Goal: Task Accomplishment & Management: Manage account settings

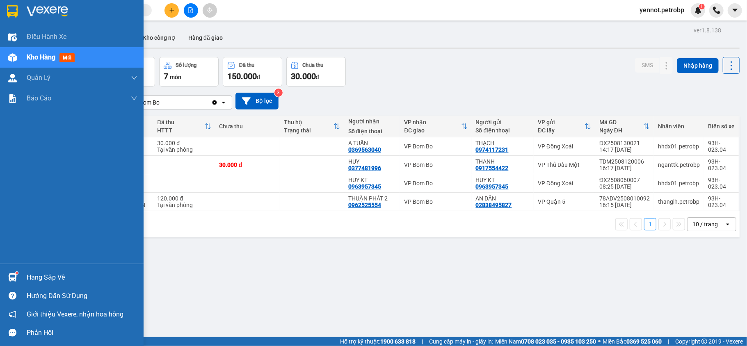
click at [15, 283] on div at bounding box center [12, 277] width 14 height 14
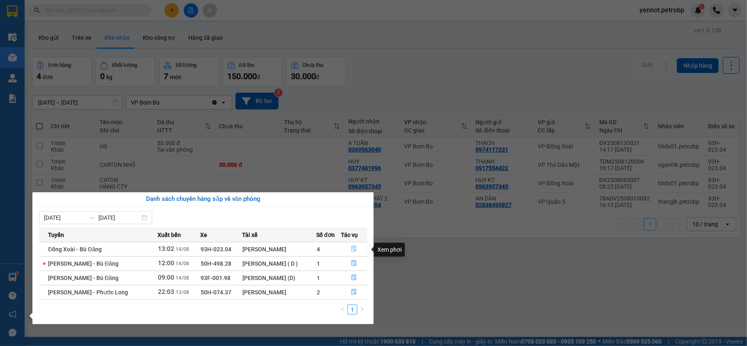
click at [352, 249] on icon "file-done" at bounding box center [354, 250] width 5 height 6
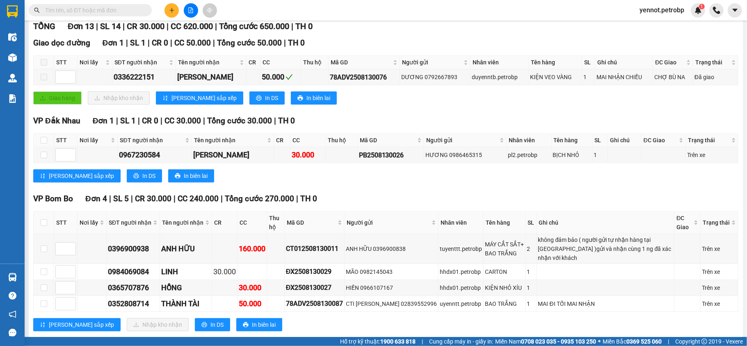
scroll to position [164, 0]
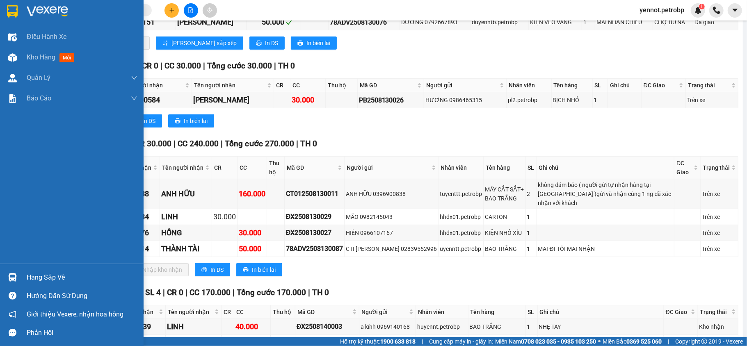
click at [18, 281] on div at bounding box center [12, 277] width 14 height 14
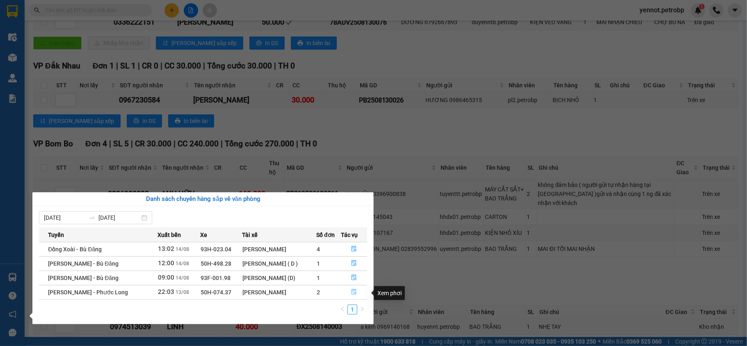
click at [354, 295] on icon "file-done" at bounding box center [354, 292] width 6 height 6
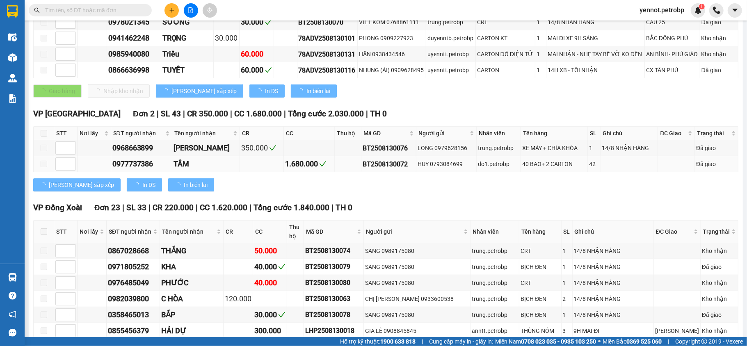
type input "13/08/2025"
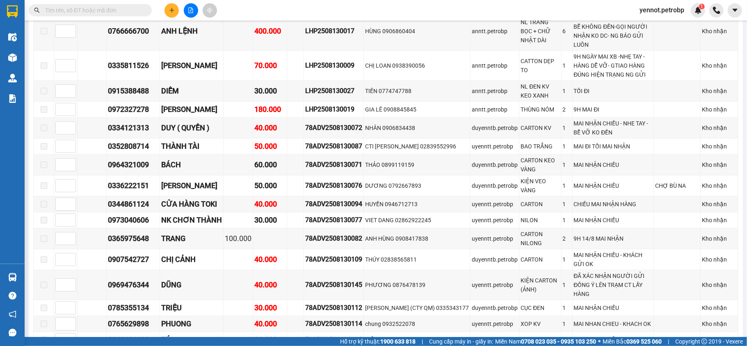
scroll to position [801, 0]
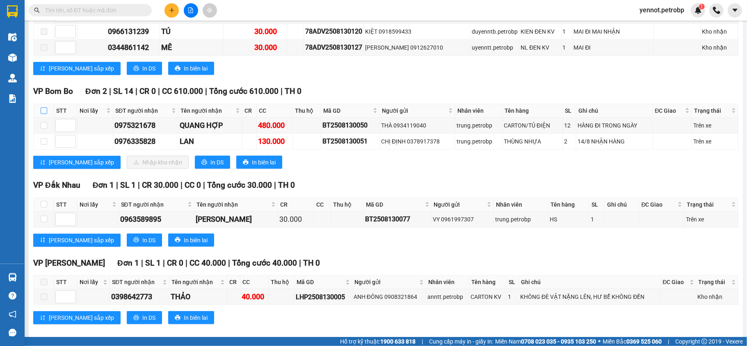
click at [43, 107] on input "checkbox" at bounding box center [44, 110] width 7 height 7
checkbox input "true"
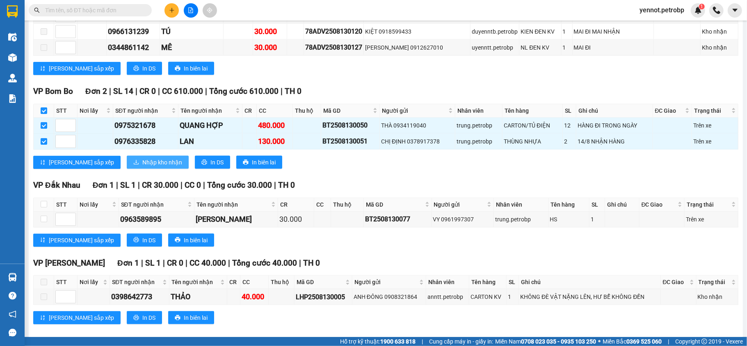
click at [142, 158] on span "Nhập kho nhận" at bounding box center [162, 162] width 40 height 9
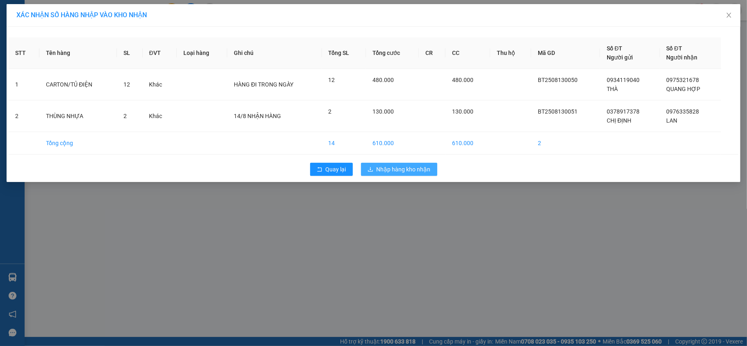
click at [425, 169] on span "Nhập hàng kho nhận" at bounding box center [404, 169] width 54 height 9
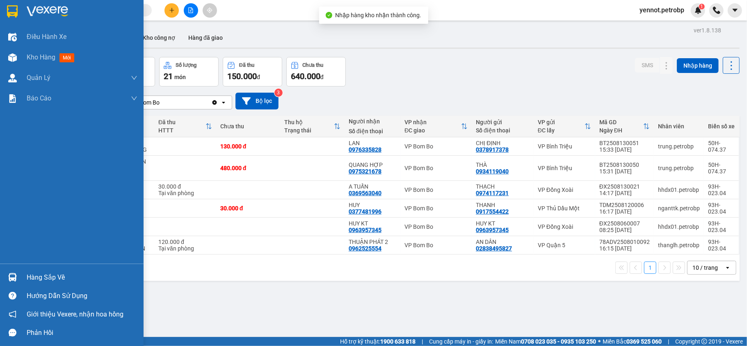
click at [15, 276] on img at bounding box center [12, 277] width 9 height 9
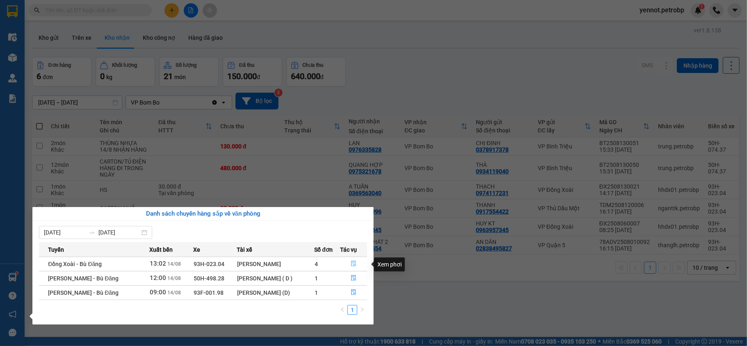
click at [352, 266] on icon "file-done" at bounding box center [354, 264] width 6 height 6
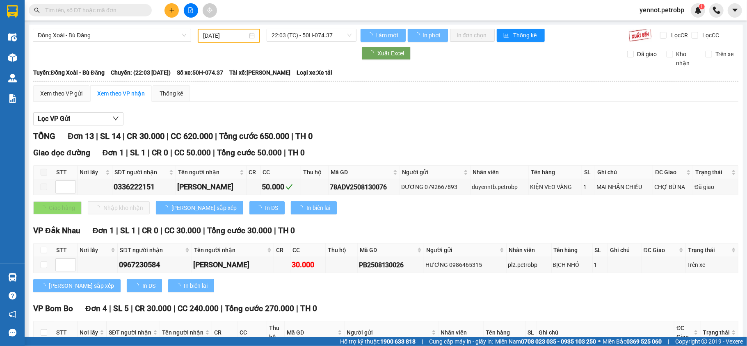
type input "[DATE]"
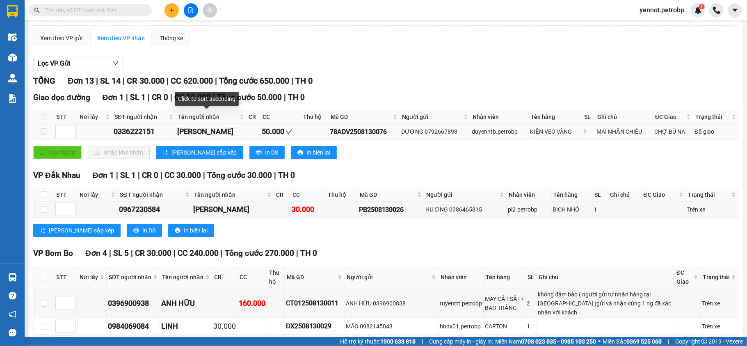
scroll to position [219, 0]
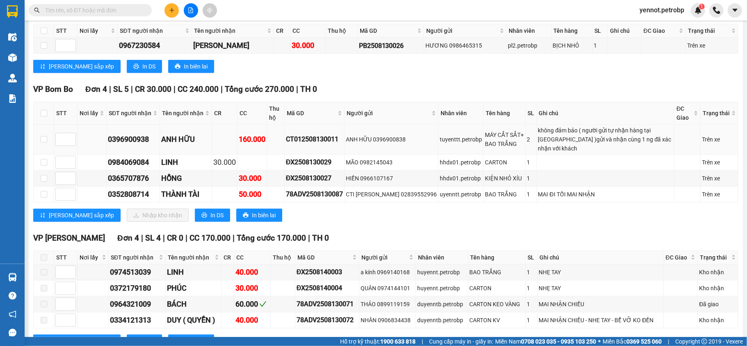
click at [40, 142] on td at bounding box center [44, 140] width 21 height 30
click at [45, 182] on input "checkbox" at bounding box center [44, 178] width 7 height 7
checkbox input "true"
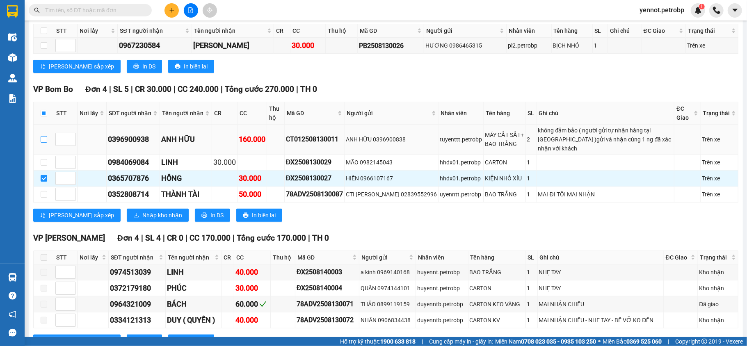
click at [43, 142] on input "checkbox" at bounding box center [44, 139] width 7 height 7
checkbox input "true"
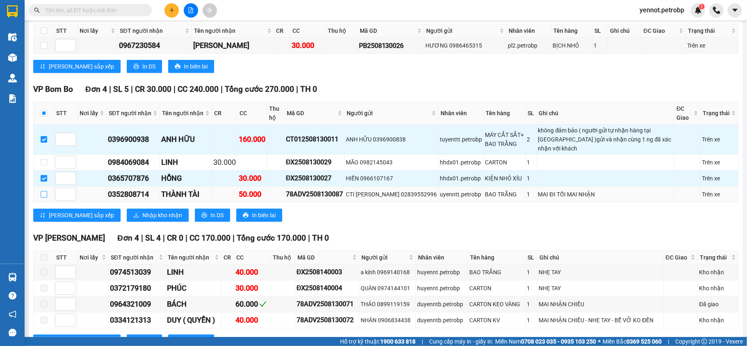
click at [43, 198] on input "checkbox" at bounding box center [44, 194] width 7 height 7
checkbox input "true"
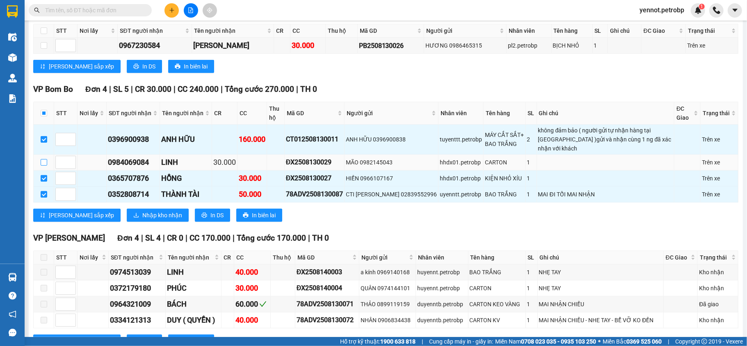
click at [41, 163] on input "checkbox" at bounding box center [44, 162] width 7 height 7
checkbox input "true"
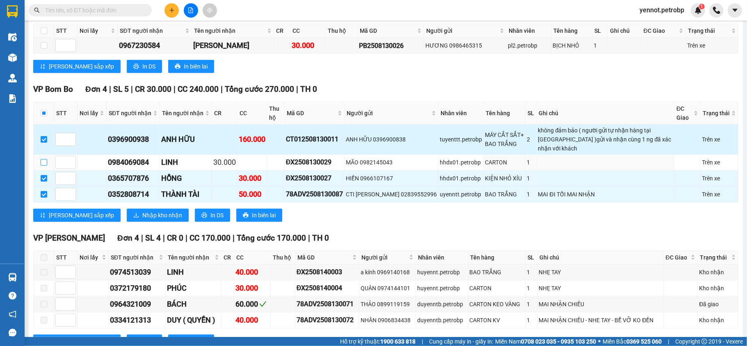
checkbox input "true"
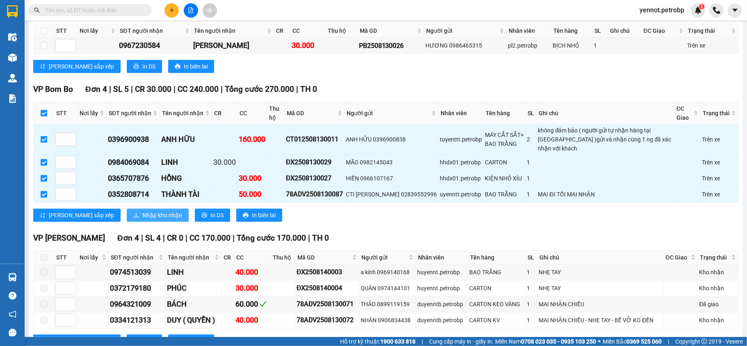
click at [142, 220] on span "Nhập kho nhận" at bounding box center [162, 215] width 40 height 9
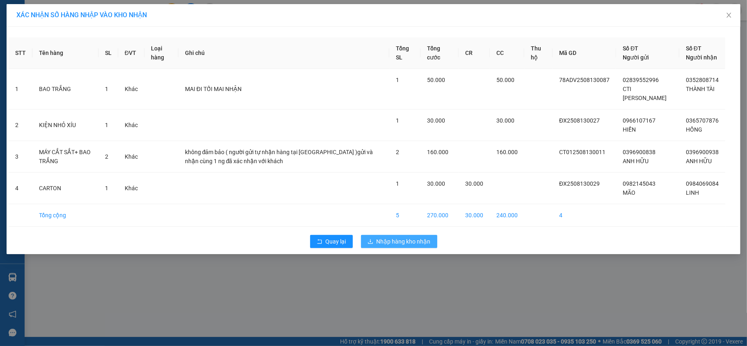
click at [424, 246] on span "Nhập hàng kho nhận" at bounding box center [404, 241] width 54 height 9
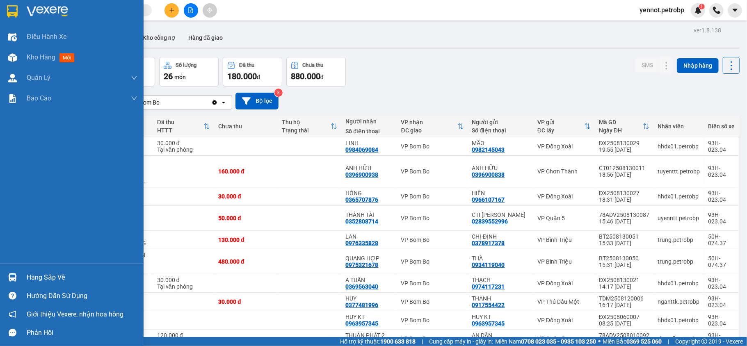
click at [53, 272] on div "Hàng sắp về" at bounding box center [82, 278] width 111 height 12
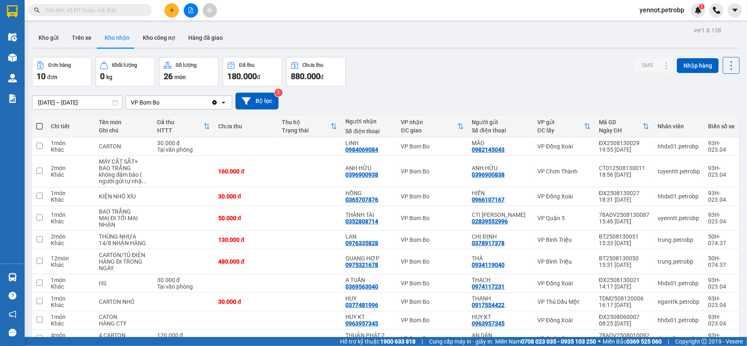
click at [517, 62] on section "Kết quả tìm kiếm ( 0 ) Bộ lọc No Data yennot.petrobp 1 Điều hành xe Kho hàng mớ…" at bounding box center [373, 173] width 747 height 346
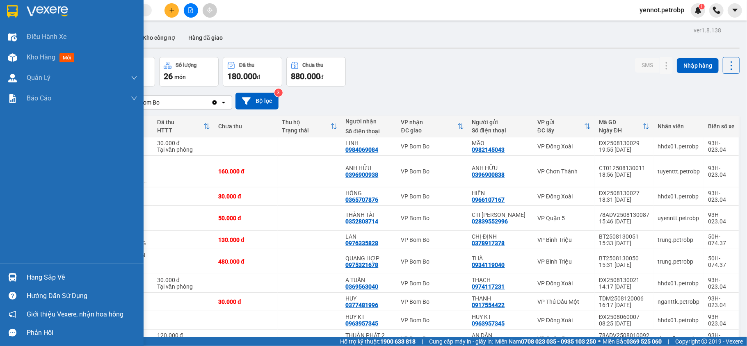
click at [10, 279] on img at bounding box center [12, 277] width 9 height 9
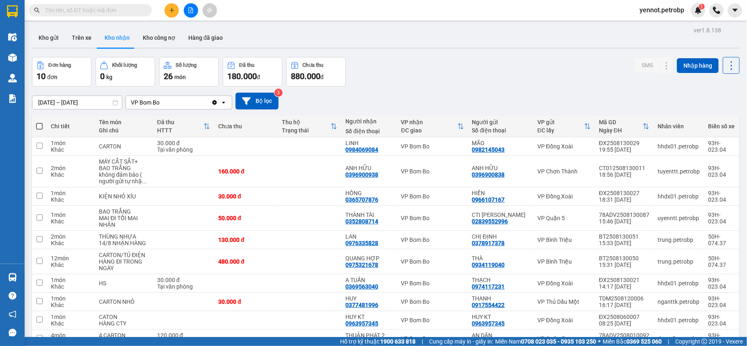
click at [441, 37] on section "Kết quả tìm kiếm ( 0 ) Bộ lọc No Data yennot.petrobp 1 Điều hành xe Kho hàng mớ…" at bounding box center [373, 173] width 747 height 346
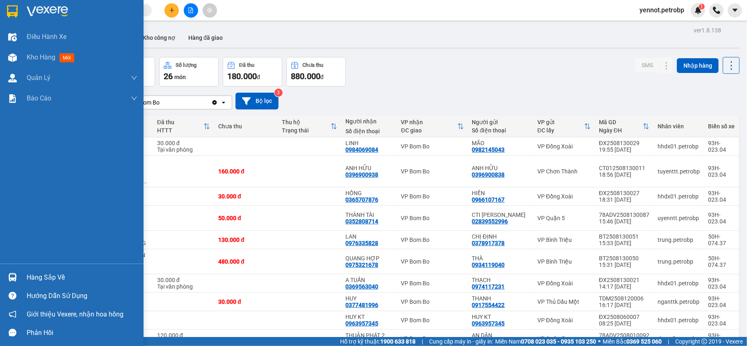
click at [17, 273] on div at bounding box center [12, 277] width 14 height 14
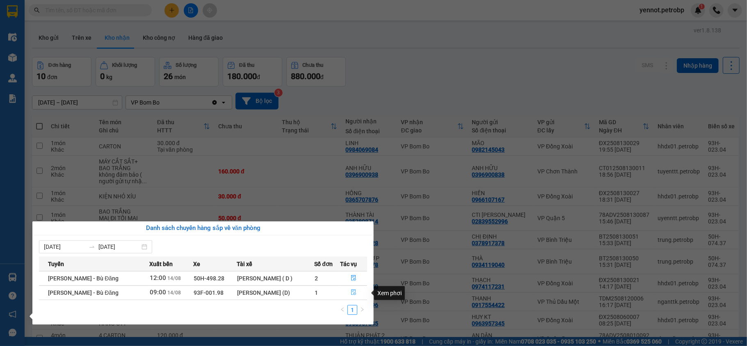
click at [353, 295] on icon "file-done" at bounding box center [354, 293] width 6 height 6
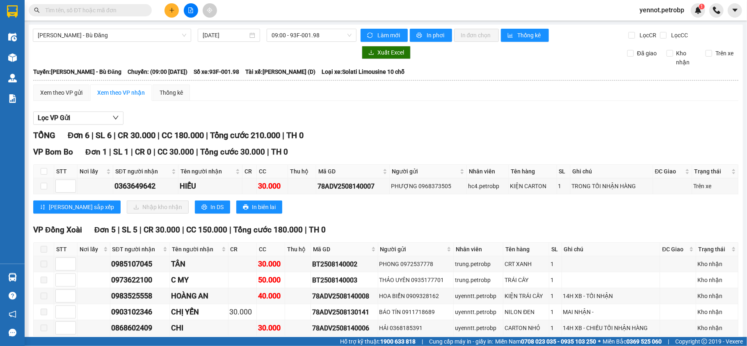
click at [424, 109] on div "Lọc VP Gửi TỔNG Đơn 6 | SL 6 | CR 30.000 | CC 180.000 | Tổng cước 210.000 | TH…" at bounding box center [385, 236] width 705 height 258
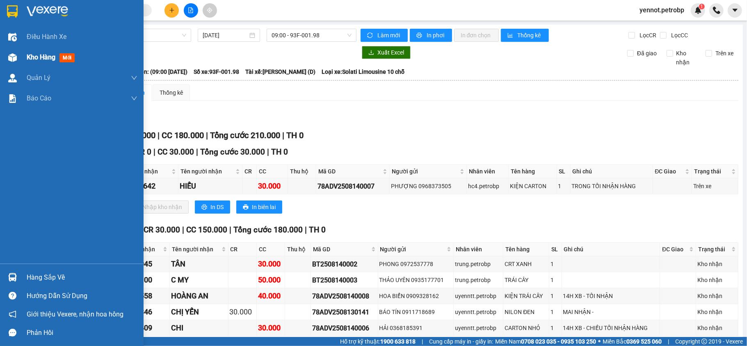
drag, startPoint x: 47, startPoint y: 56, endPoint x: 101, endPoint y: 60, distance: 54.3
click at [47, 55] on span "Kho hàng" at bounding box center [41, 57] width 29 height 8
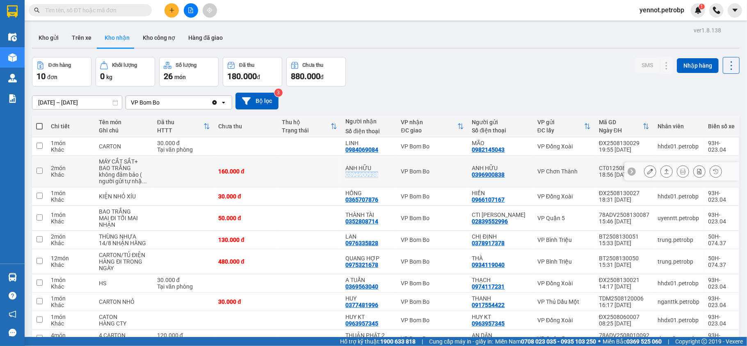
drag, startPoint x: 346, startPoint y: 176, endPoint x: 379, endPoint y: 176, distance: 32.8
click at [379, 176] on div "ANH HỮU 0396900938" at bounding box center [368, 171] width 47 height 13
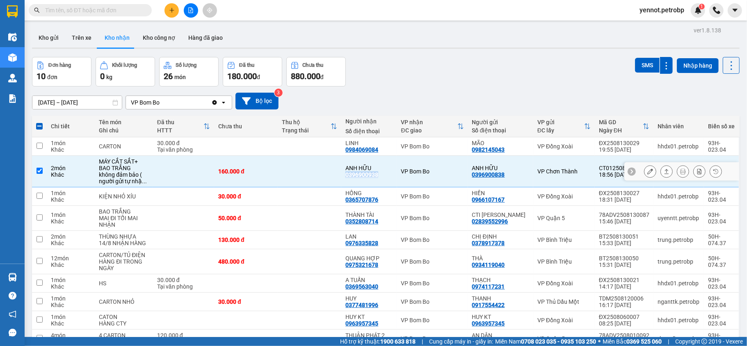
copy div "0396900938"
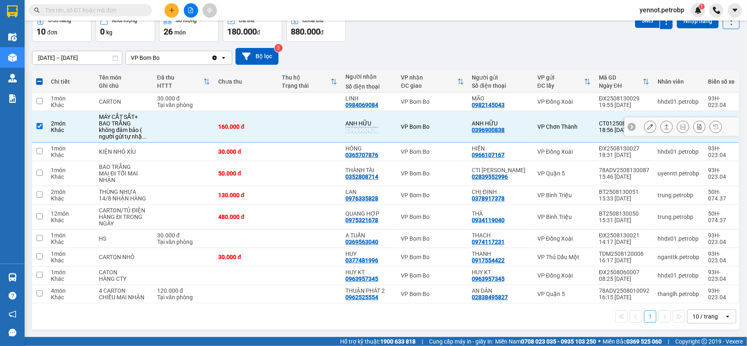
click at [38, 123] on input "checkbox" at bounding box center [40, 126] width 6 height 6
checkbox input "false"
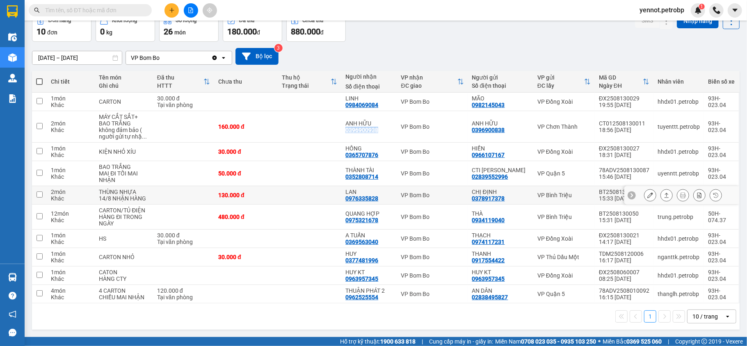
scroll to position [0, 0]
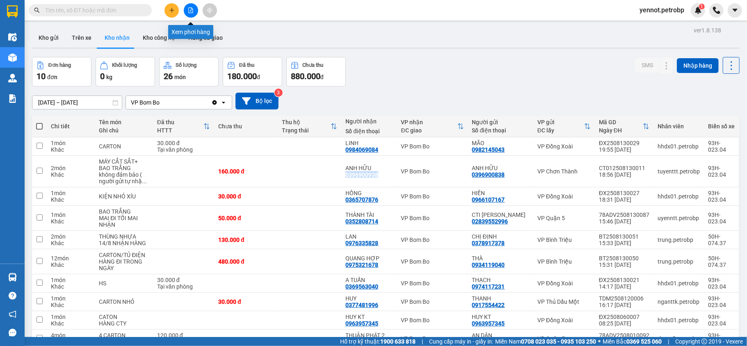
click at [190, 11] on icon "file-add" at bounding box center [191, 10] width 6 height 6
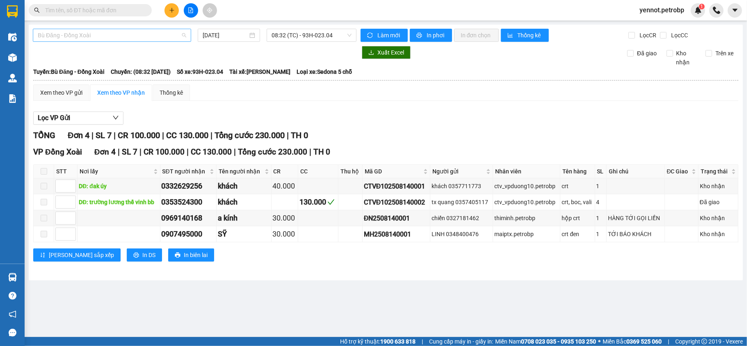
click at [85, 34] on span "Bù Đăng - Đồng Xoài" at bounding box center [112, 35] width 148 height 12
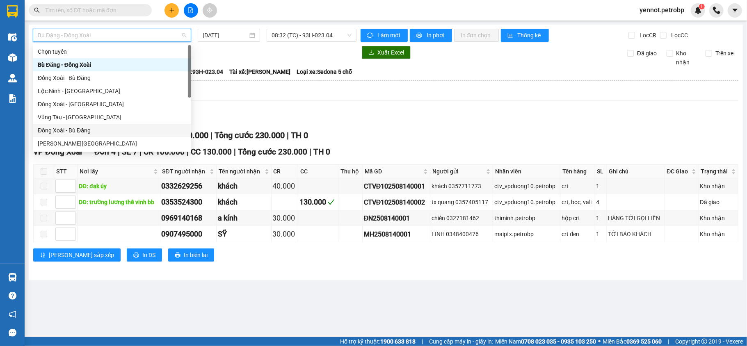
click at [66, 129] on div "Đồng Xoài - Bù Đăng" at bounding box center [112, 130] width 148 height 9
type input "[DATE]"
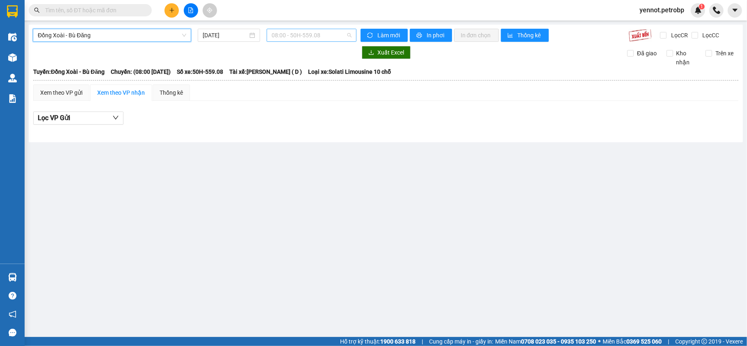
click at [321, 35] on span "08:00 - 50H-559.08" at bounding box center [312, 35] width 80 height 12
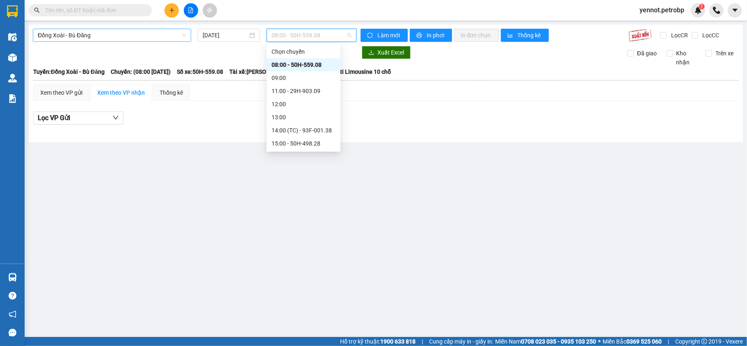
click at [113, 31] on span "Đồng Xoài - Bù Đăng" at bounding box center [112, 35] width 148 height 12
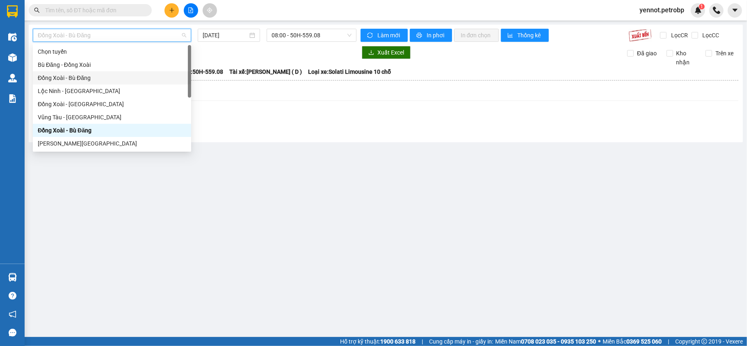
click at [78, 78] on div "Đồng Xoài - Bù Đăng" at bounding box center [112, 77] width 148 height 9
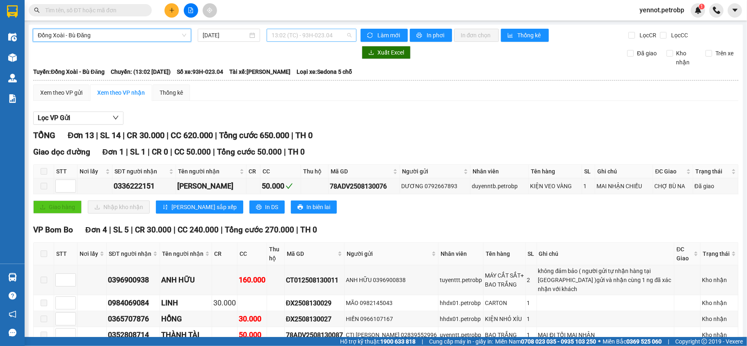
click at [283, 36] on span "13:02 (TC) - 93H-023.04" at bounding box center [312, 35] width 80 height 12
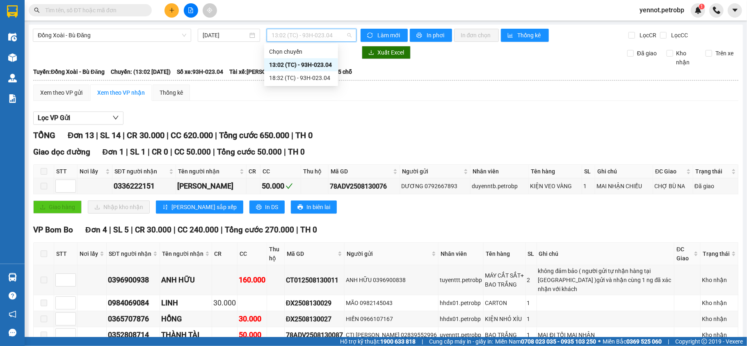
click at [291, 65] on div "13:02 (TC) - 93H-023.04" at bounding box center [301, 64] width 64 height 9
click at [304, 34] on span "13:02 (TC) - 93H-023.04" at bounding box center [312, 35] width 80 height 12
click at [231, 33] on input "[DATE]" at bounding box center [225, 35] width 45 height 9
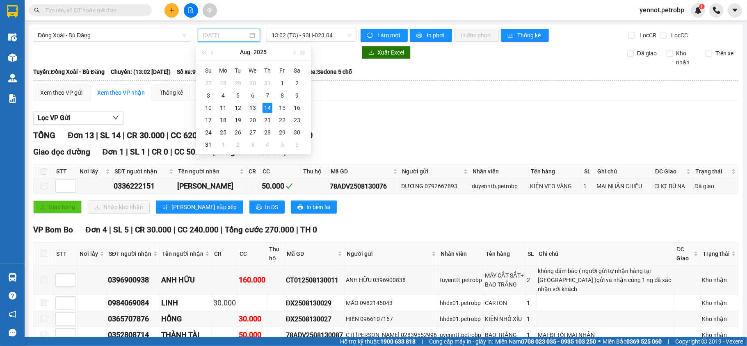
click at [255, 107] on div "13" at bounding box center [253, 108] width 10 height 10
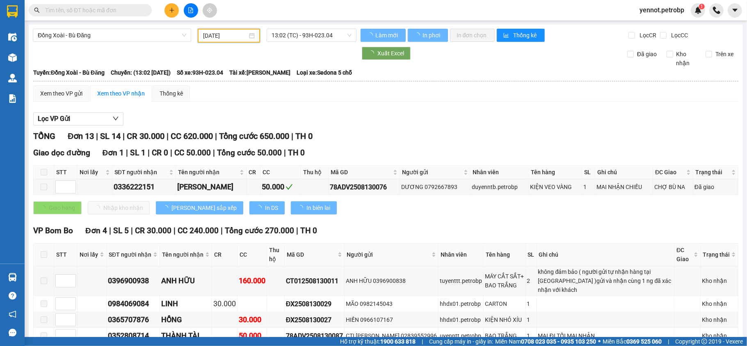
type input "13/08/2025"
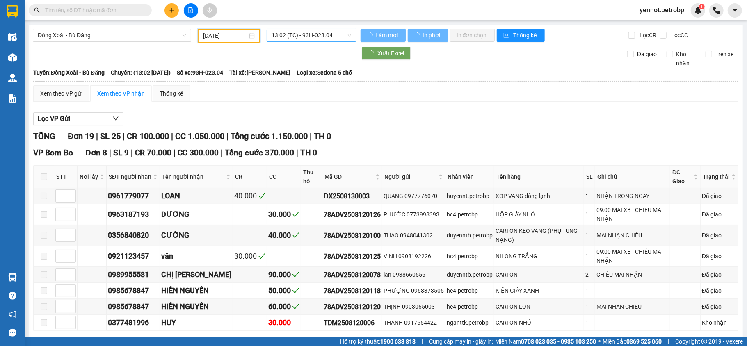
click at [309, 35] on span "13:02 (TC) - 93H-023.04" at bounding box center [312, 35] width 80 height 12
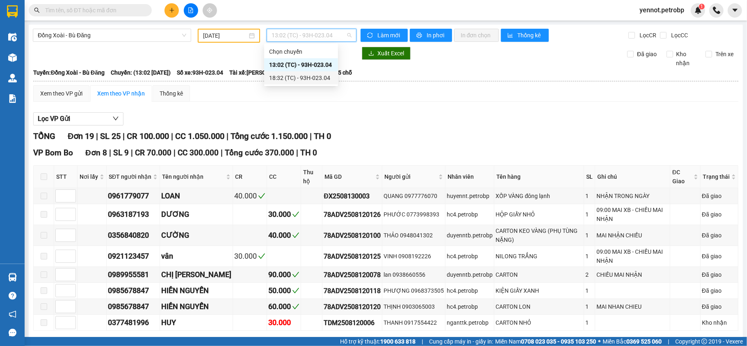
click at [306, 75] on div "18:32 (TC) - 93H-023.04" at bounding box center [301, 77] width 64 height 9
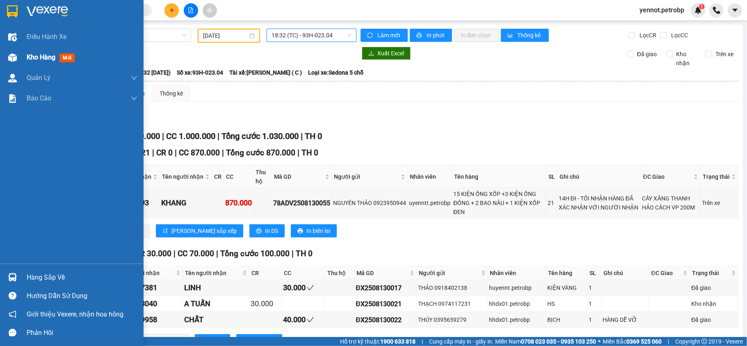
click at [38, 53] on span "Kho hàng" at bounding box center [41, 57] width 29 height 8
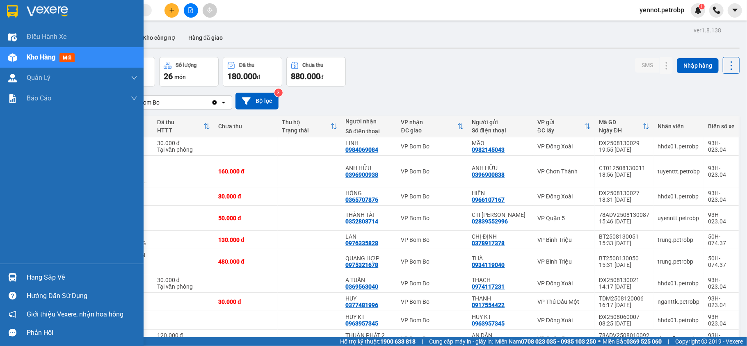
click at [18, 273] on div at bounding box center [12, 277] width 14 height 14
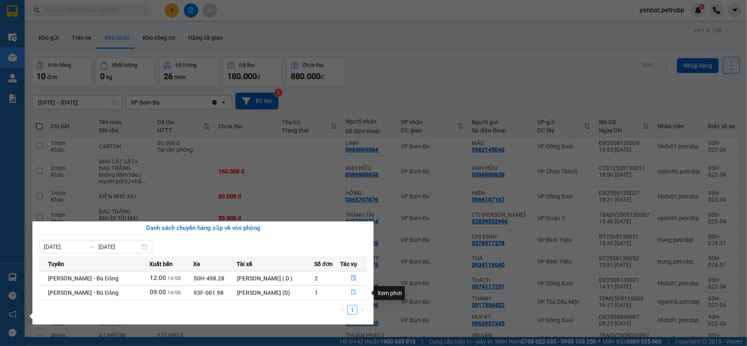
click at [351, 294] on icon "file-done" at bounding box center [354, 293] width 6 height 6
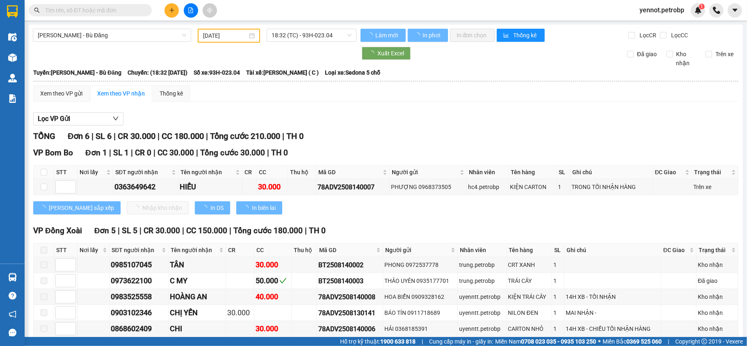
type input "[DATE]"
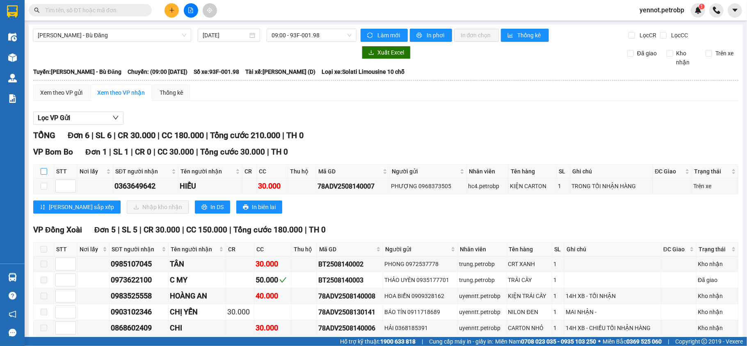
click at [46, 176] on label at bounding box center [44, 171] width 7 height 9
click at [46, 175] on input "checkbox" at bounding box center [44, 171] width 7 height 7
checkbox input "true"
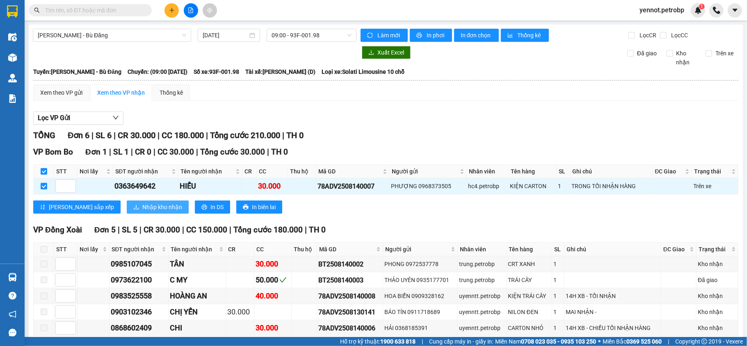
click at [142, 209] on span "Nhập kho nhận" at bounding box center [162, 207] width 40 height 9
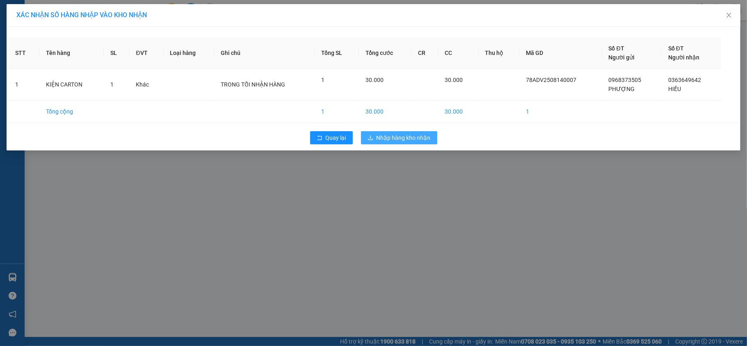
click at [412, 138] on span "Nhập hàng kho nhận" at bounding box center [404, 137] width 54 height 9
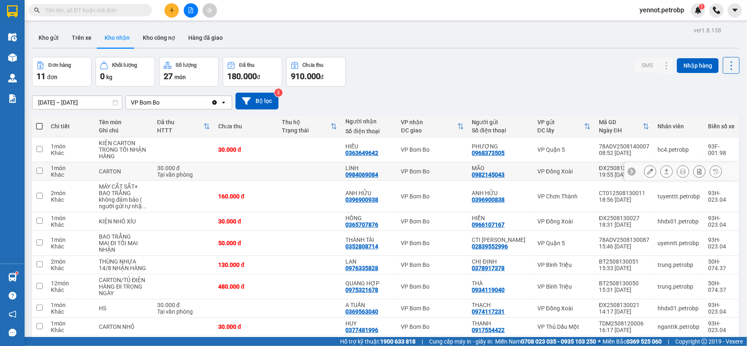
scroll to position [53, 0]
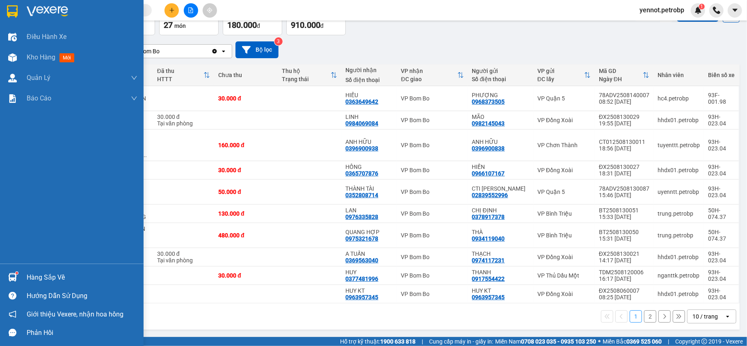
click at [11, 271] on div at bounding box center [12, 277] width 14 height 14
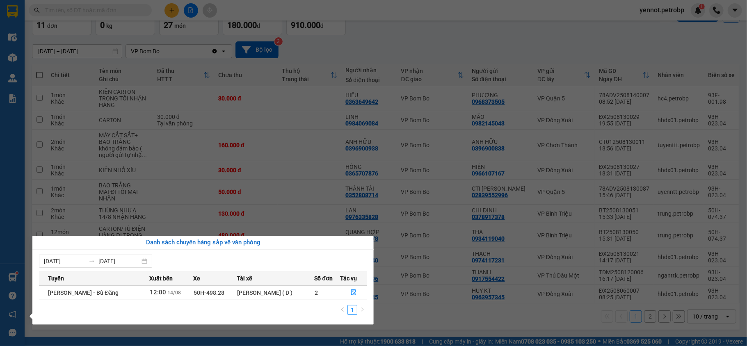
click at [509, 46] on section "Kết quả tìm kiếm ( 0 ) Bộ lọc No Data yennot.petrobp 1 Điều hành xe Kho hàng mớ…" at bounding box center [373, 173] width 747 height 346
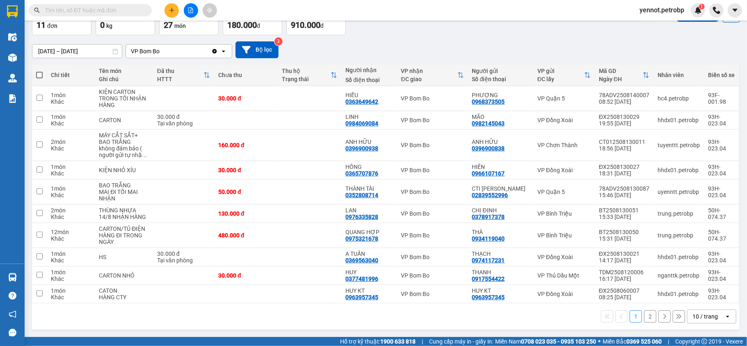
click at [674, 8] on span "yennot.petrobp" at bounding box center [662, 10] width 58 height 10
click at [654, 25] on span "Đăng xuất" at bounding box center [664, 25] width 41 height 9
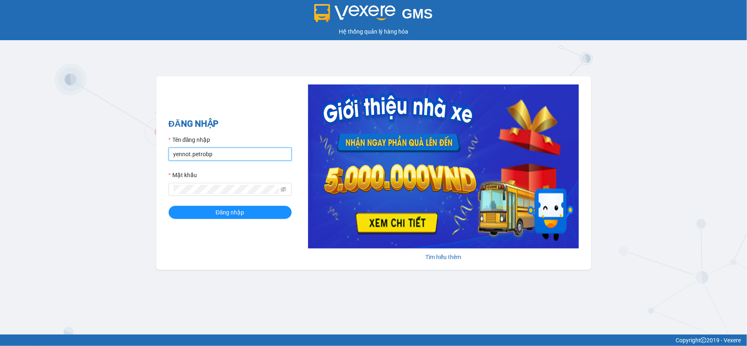
click at [250, 155] on input "yennot.petrobp" at bounding box center [230, 154] width 123 height 13
type input "sonnp.petrobp"
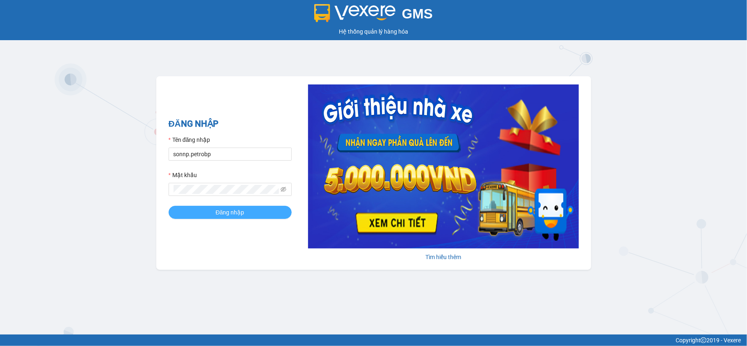
click at [224, 208] on span "Đăng nhập" at bounding box center [230, 212] width 29 height 9
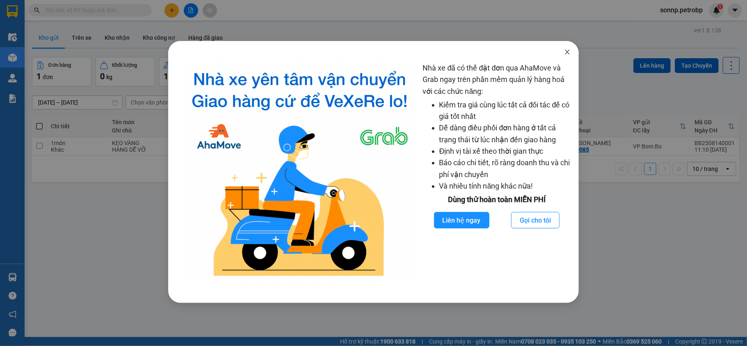
click at [565, 50] on icon "close" at bounding box center [567, 52] width 7 height 7
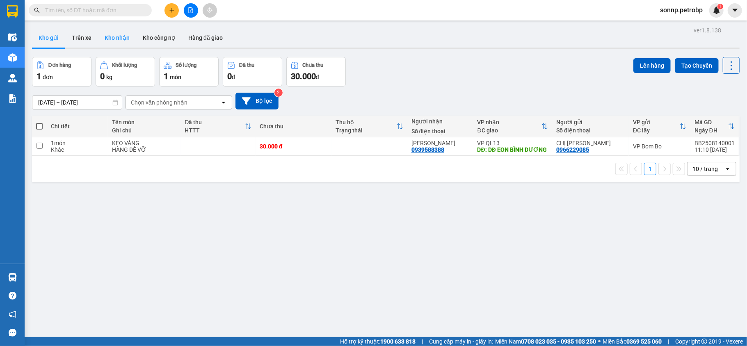
click at [117, 39] on button "Kho nhận" at bounding box center [117, 38] width 38 height 20
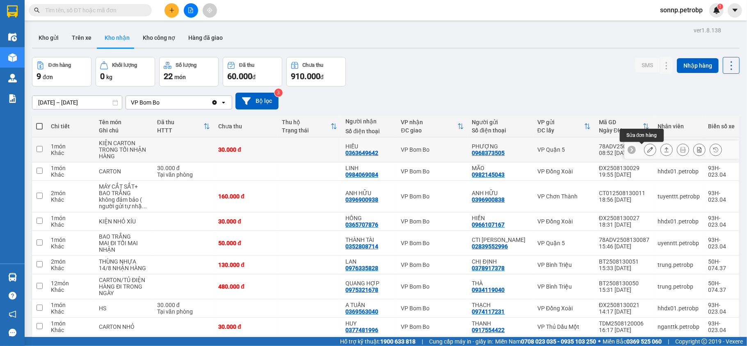
click at [647, 153] on icon at bounding box center [650, 150] width 6 height 6
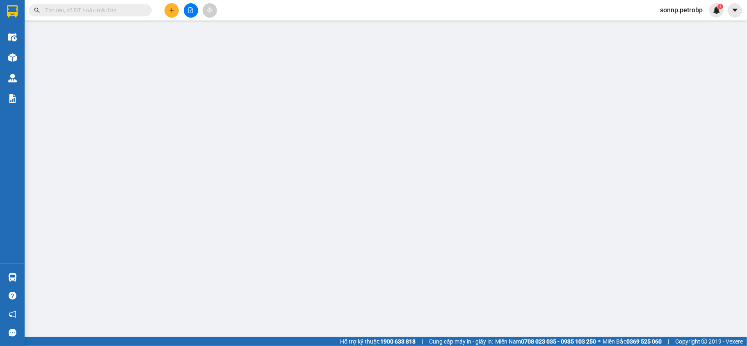
type input "0968373505"
type input "PHƯỢNG"
type input "0363649642"
type input "HIẾU"
type input "30.000"
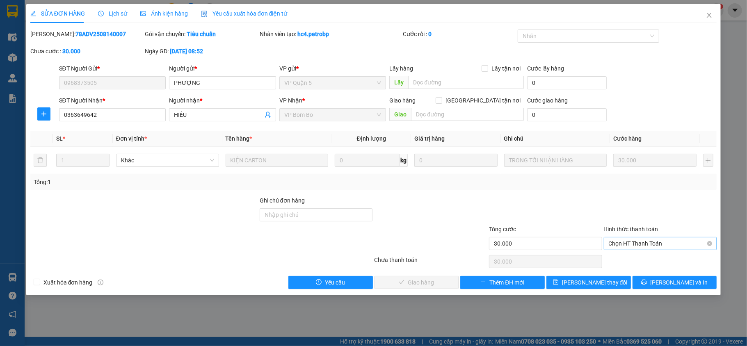
click at [644, 244] on span "Chọn HT Thanh Toán" at bounding box center [660, 243] width 103 height 12
click at [636, 260] on div "Tại văn phòng" at bounding box center [660, 260] width 103 height 9
type input "0"
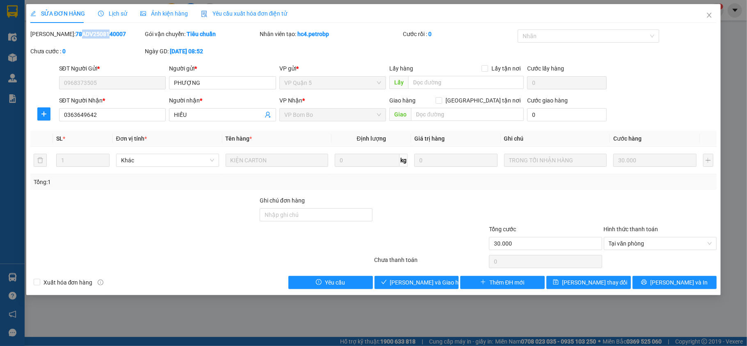
drag, startPoint x: 53, startPoint y: 31, endPoint x: 83, endPoint y: 39, distance: 31.2
click at [83, 39] on div "[PERSON_NAME]: 78ADV2508140007" at bounding box center [87, 38] width 115 height 17
drag, startPoint x: 51, startPoint y: 31, endPoint x: 104, endPoint y: 36, distance: 52.7
click at [104, 36] on div "[PERSON_NAME]: 78ADV2508140007" at bounding box center [86, 34] width 113 height 9
copy b "78ADV2508140007"
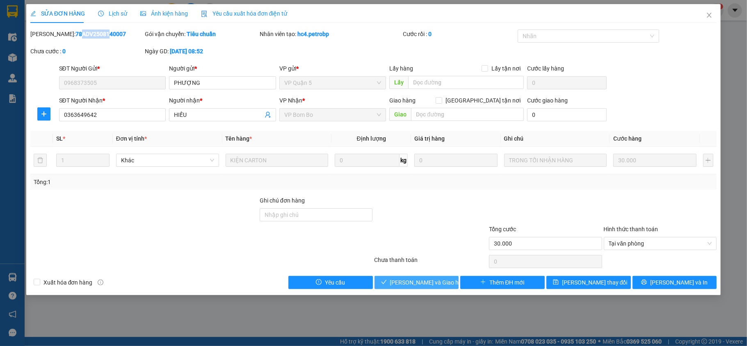
click at [406, 284] on span "[PERSON_NAME] và Giao hàng" at bounding box center [429, 282] width 79 height 9
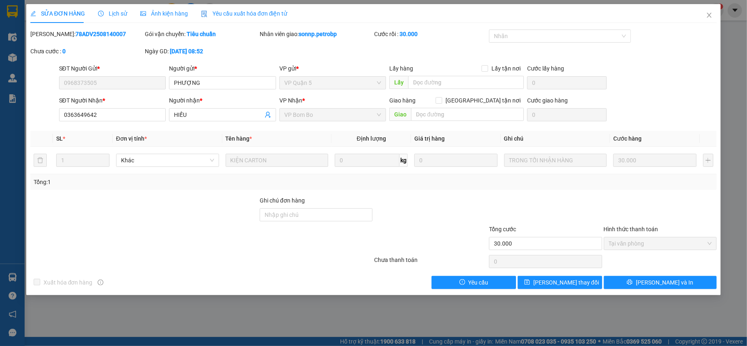
click at [61, 25] on div "SỬA ĐƠN HÀNG Lịch sử Ảnh kiện hàng Yêu cầu xuất hóa đơn điện tử Total Paid Fee …" at bounding box center [373, 146] width 687 height 285
drag, startPoint x: 51, startPoint y: 32, endPoint x: 105, endPoint y: 38, distance: 54.5
click at [105, 38] on div "[PERSON_NAME]: 78ADV2508140007" at bounding box center [86, 34] width 113 height 9
copy b "78ADV2508140007"
click at [712, 17] on icon "close" at bounding box center [709, 15] width 7 height 7
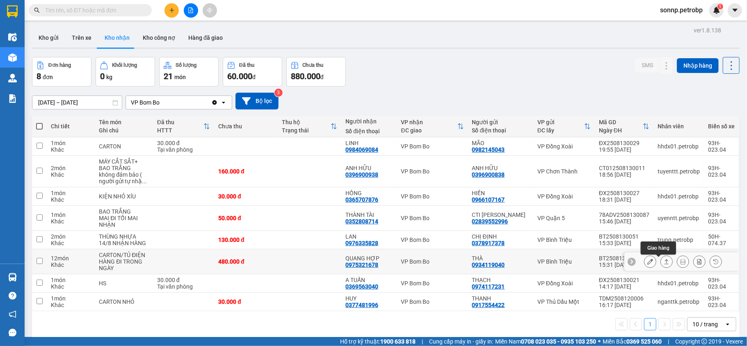
click at [664, 265] on icon at bounding box center [667, 262] width 6 height 6
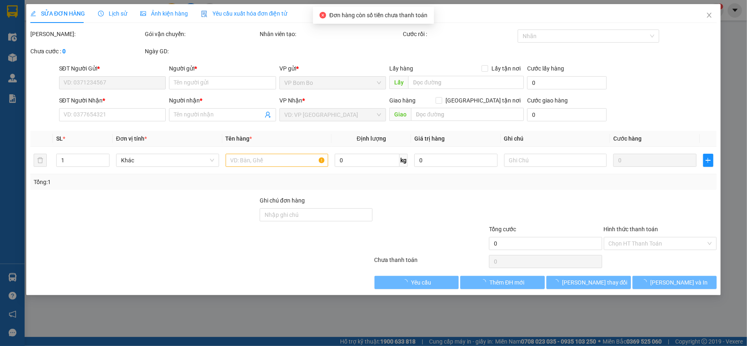
type input "0934119040"
type input "THÀ"
type input "0975321678"
type input "QUANG HỢP"
type input "480.000"
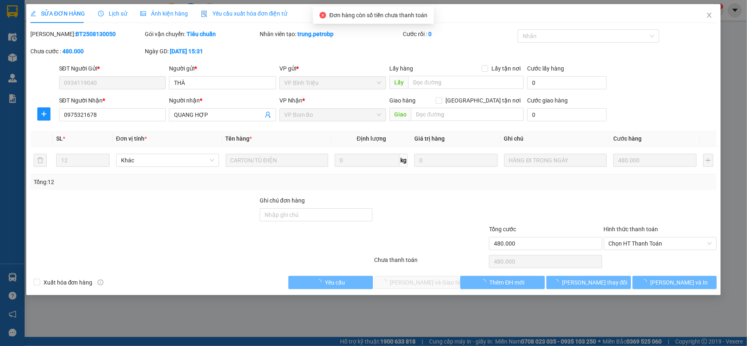
click at [647, 241] on span "Chọn HT Thanh Toán" at bounding box center [660, 243] width 103 height 12
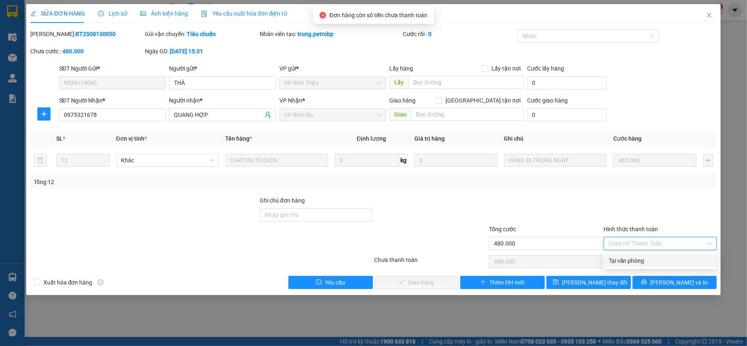
click at [639, 255] on div "Tại văn phòng" at bounding box center [660, 260] width 113 height 13
type input "0"
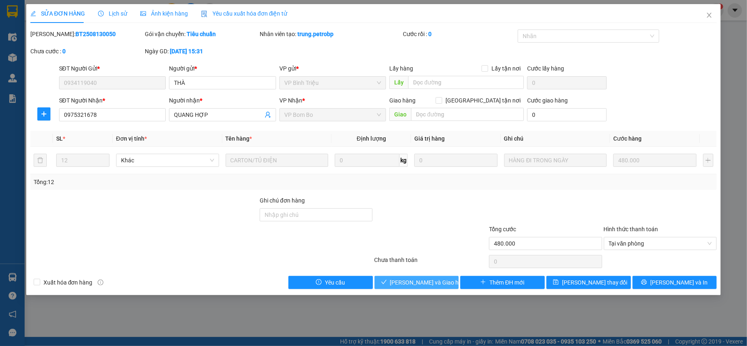
click at [427, 281] on span "[PERSON_NAME] và Giao hàng" at bounding box center [429, 282] width 79 height 9
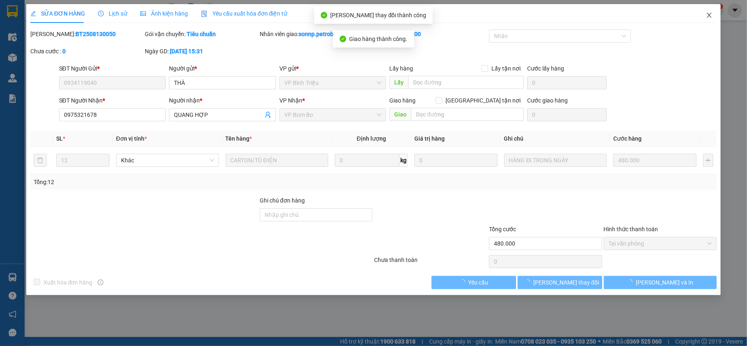
click at [709, 15] on icon "close" at bounding box center [709, 15] width 5 height 5
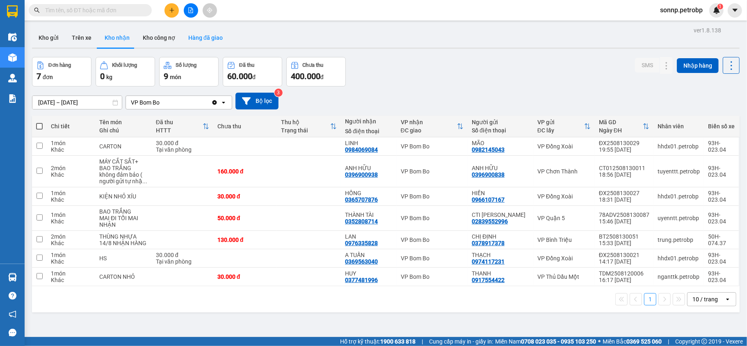
click at [223, 42] on button "Hàng đã giao" at bounding box center [206, 38] width 48 height 20
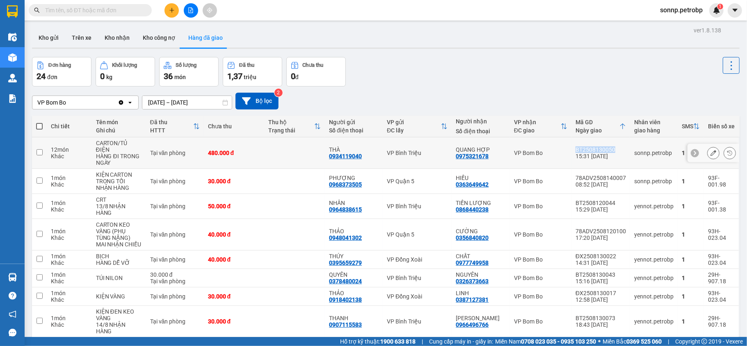
drag, startPoint x: 607, startPoint y: 145, endPoint x: 570, endPoint y: 144, distance: 37.3
click at [575, 146] on div "BT2508130050" at bounding box center [600, 149] width 50 height 7
checkbox input "true"
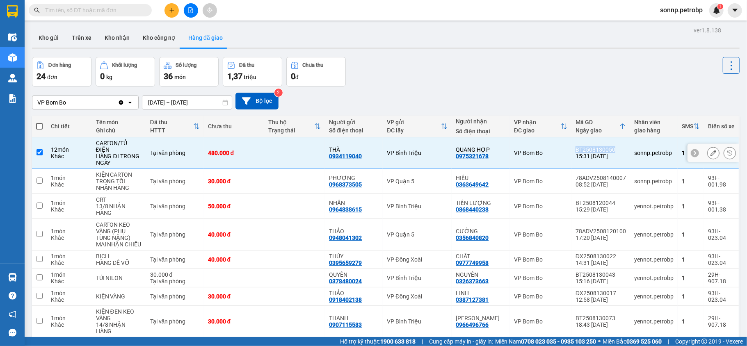
copy div "BT2508130050"
click at [82, 11] on input "text" at bounding box center [93, 10] width 97 height 9
paste input "BB2508120007"
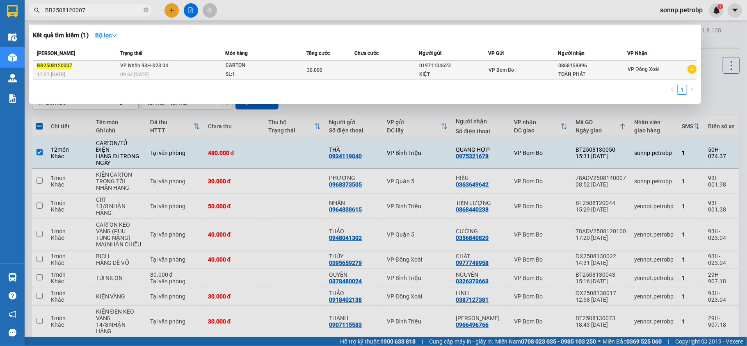
type input "BB2508120007"
click at [470, 73] on div "KIỆT" at bounding box center [453, 74] width 69 height 9
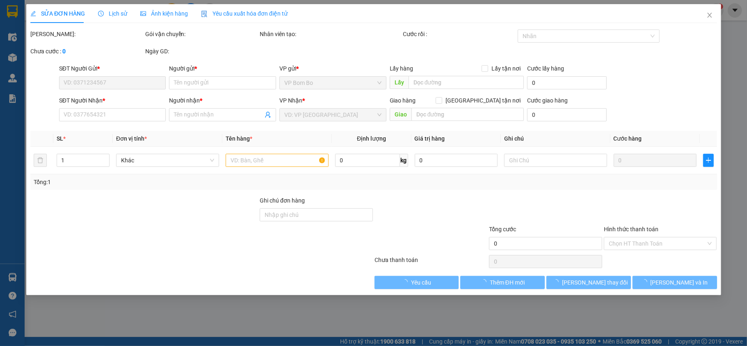
type input "01971104623"
type input "KIỆT"
type input "0868158896"
type input "TOÀN PHÁT"
type input "30.000"
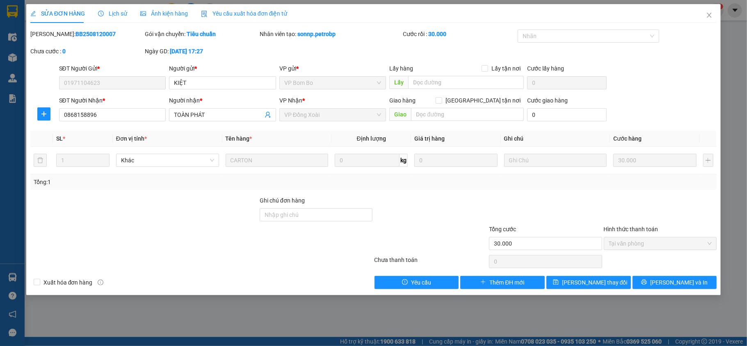
click at [115, 12] on span "Lịch sử" at bounding box center [112, 13] width 29 height 7
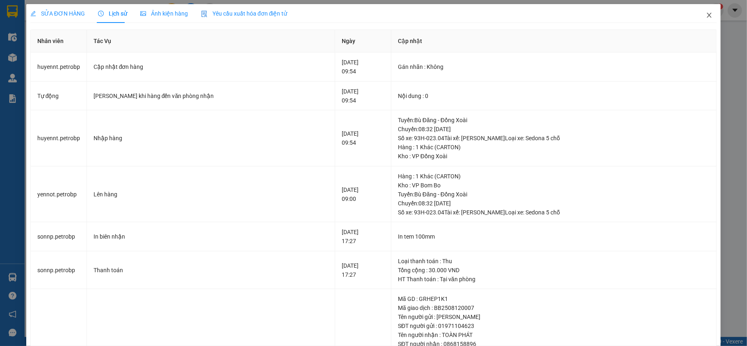
click at [707, 16] on icon "close" at bounding box center [709, 15] width 5 height 5
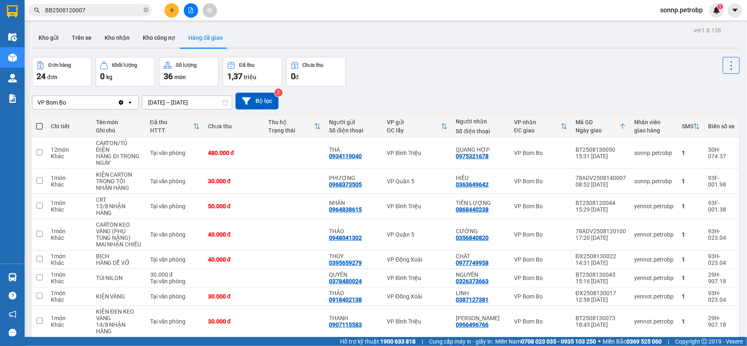
click at [203, 33] on button "Hàng đã giao" at bounding box center [206, 38] width 48 height 20
click at [155, 39] on button "Kho công nợ" at bounding box center [159, 38] width 46 height 20
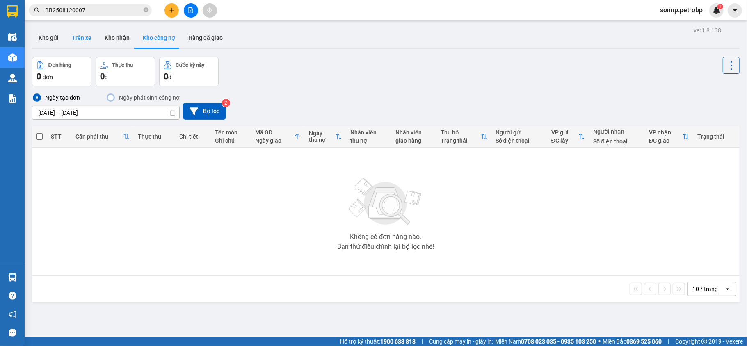
click at [80, 41] on button "Trên xe" at bounding box center [81, 38] width 33 height 20
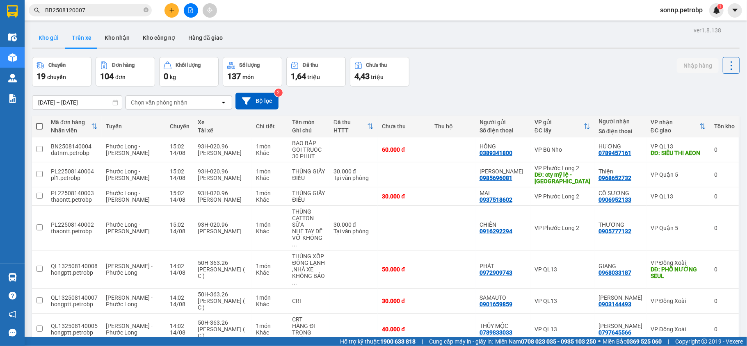
click at [51, 38] on button "Kho gửi" at bounding box center [48, 38] width 33 height 20
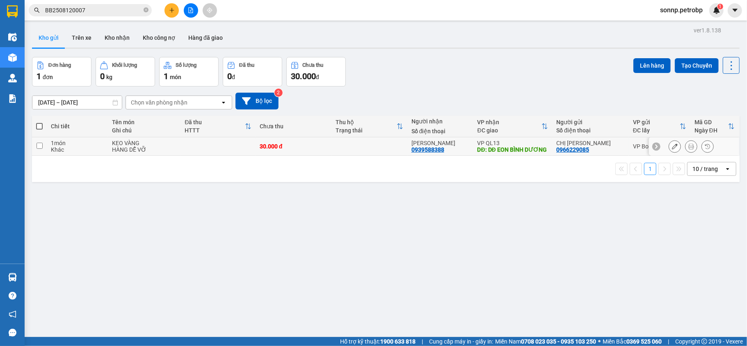
click at [206, 148] on td at bounding box center [217, 146] width 75 height 18
checkbox input "true"
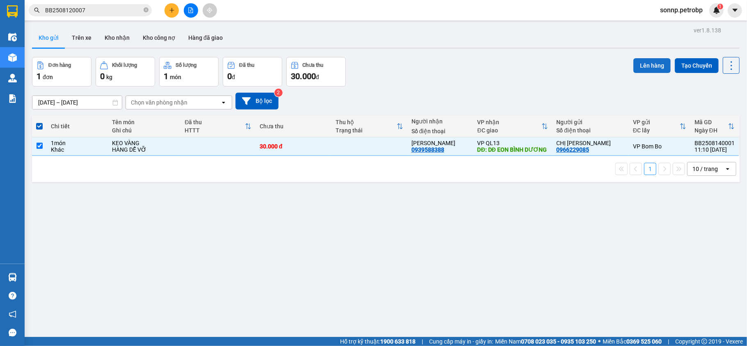
click at [644, 70] on button "Lên hàng" at bounding box center [651, 65] width 37 height 15
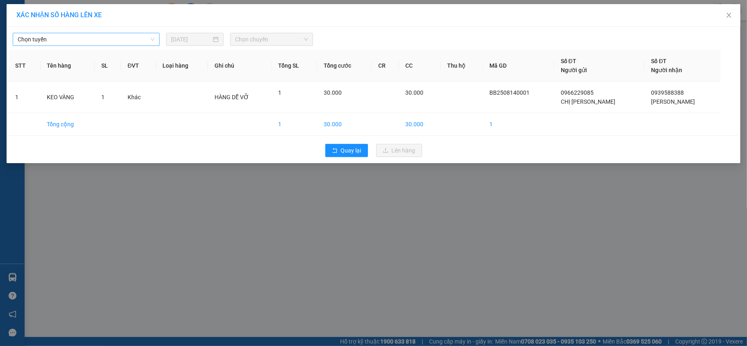
click at [130, 38] on span "Chọn tuyến" at bounding box center [86, 39] width 137 height 12
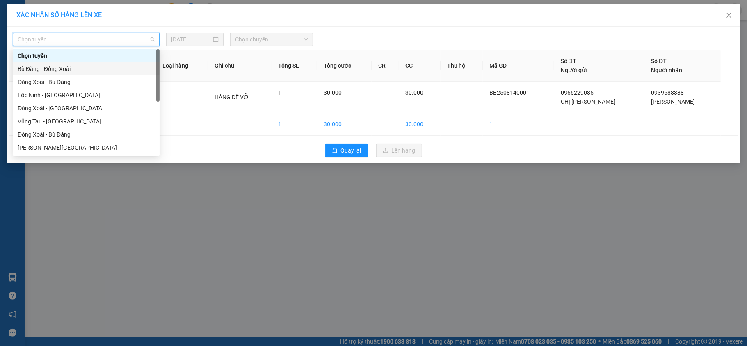
click at [94, 69] on div "Bù Đăng - Đồng Xoài" at bounding box center [86, 68] width 137 height 9
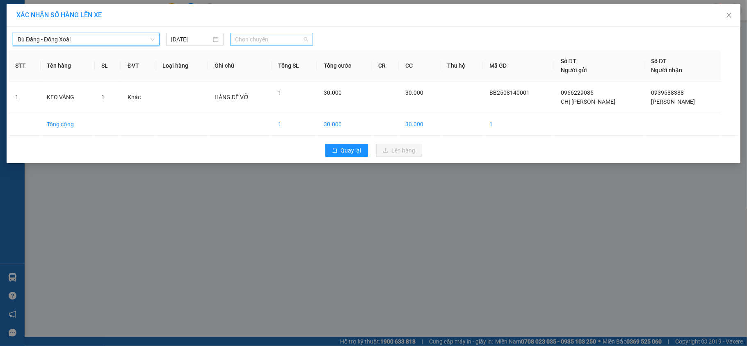
click at [291, 34] on span "Chọn chuyến" at bounding box center [271, 39] width 73 height 12
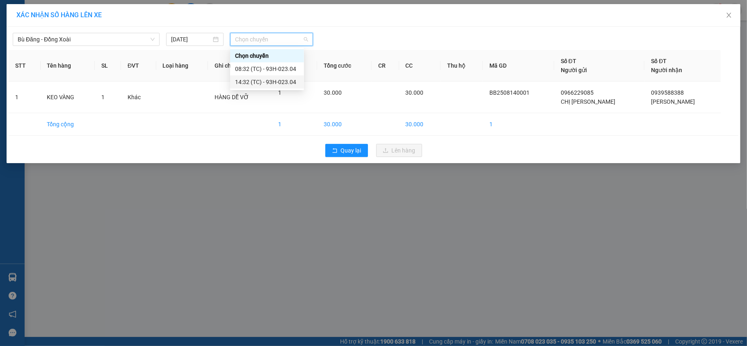
click at [280, 80] on div "14:32 (TC) - 93H-023.04" at bounding box center [267, 82] width 64 height 9
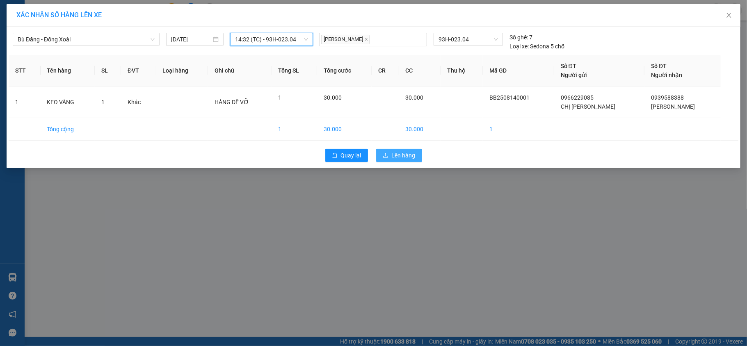
click at [394, 156] on span "Lên hàng" at bounding box center [404, 155] width 24 height 9
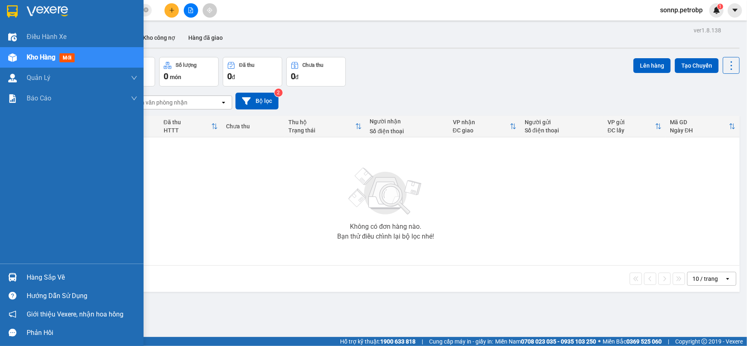
click at [59, 273] on div "Hàng sắp về" at bounding box center [82, 278] width 111 height 12
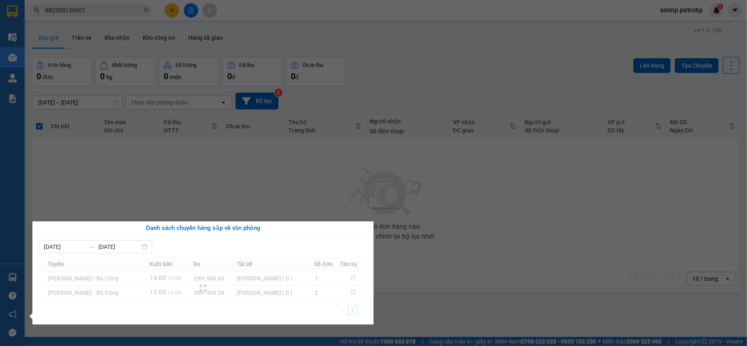
click at [509, 292] on section "Kết quả tìm kiếm ( 1 ) Bộ lọc Mã ĐH Trạng thái Món hàng Tổng cước Chưa cước Ngư…" at bounding box center [373, 173] width 747 height 346
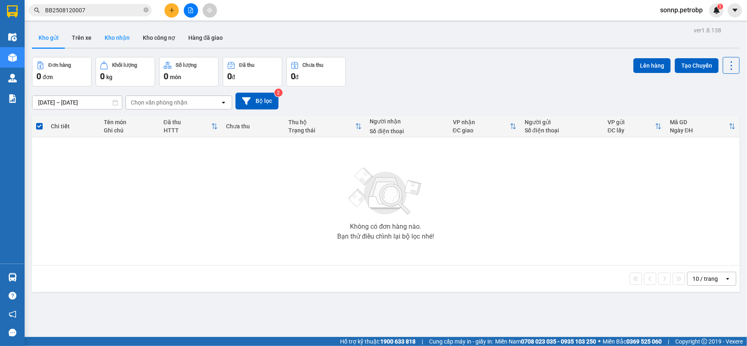
click at [109, 37] on button "Kho nhận" at bounding box center [117, 38] width 38 height 20
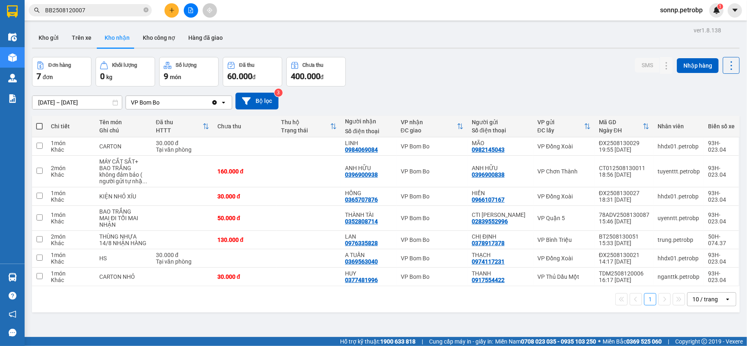
click at [172, 7] on icon "plus" at bounding box center [172, 10] width 6 height 6
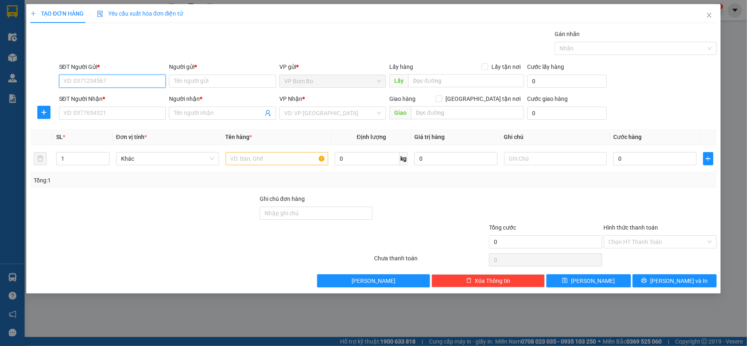
click at [115, 76] on input "SĐT Người Gửi *" at bounding box center [112, 81] width 107 height 13
click at [110, 93] on div "0967644881 - [PERSON_NAME]" at bounding box center [112, 97] width 107 height 13
type input "0967644881"
type input "THẢO LY"
type input "0845007139"
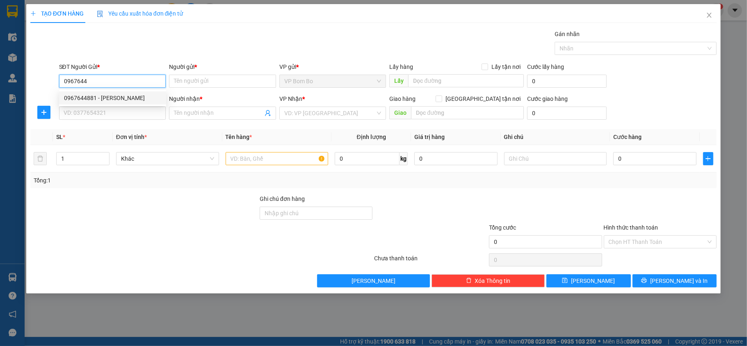
type input "CHỊ THI"
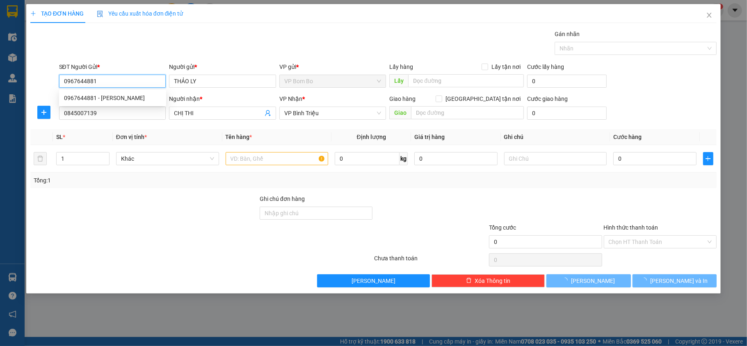
type input "40.000"
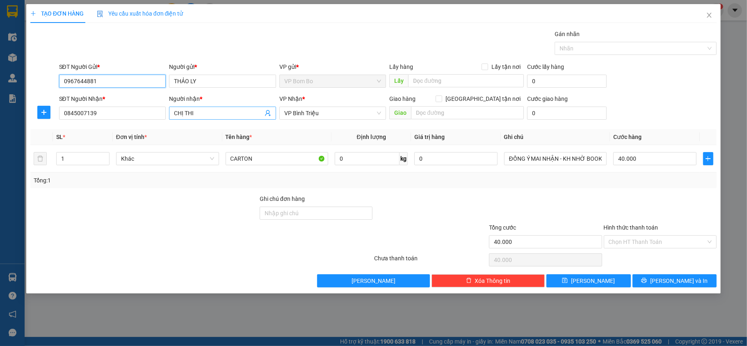
type input "0967644881"
click at [268, 115] on icon "user-add" at bounding box center [268, 113] width 7 height 7
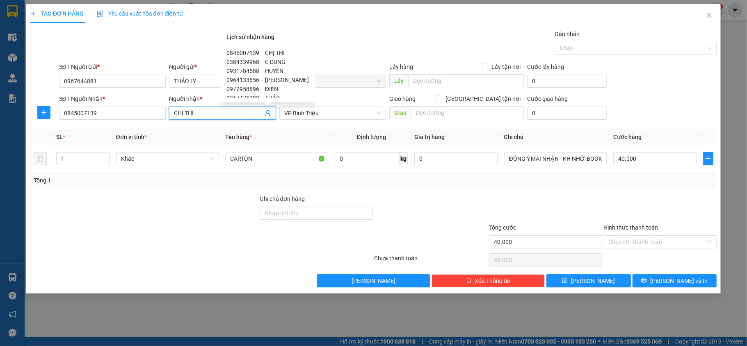
click at [272, 61] on span "C DUNG" at bounding box center [275, 62] width 21 height 7
type input "0384339968"
type input "C DUNG"
type input "QUA CẦU 38 1KM"
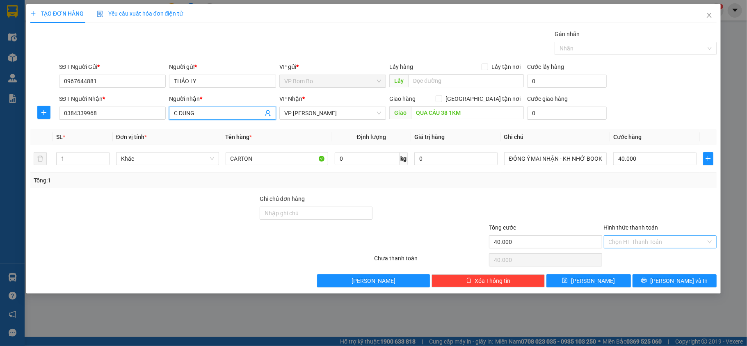
click at [714, 244] on div "Chọn HT Thanh Toán" at bounding box center [660, 241] width 113 height 13
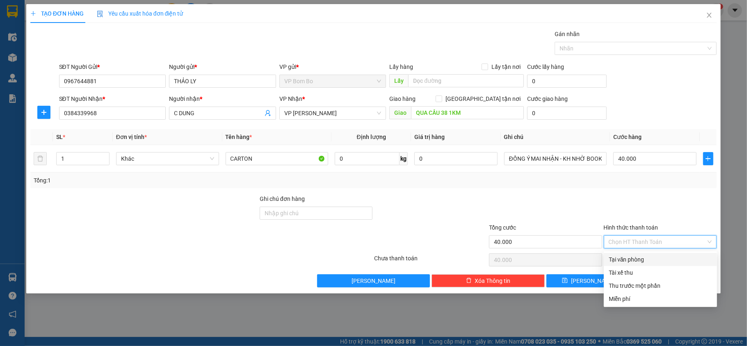
click at [671, 258] on div "Tại văn phòng" at bounding box center [660, 259] width 103 height 9
type input "0"
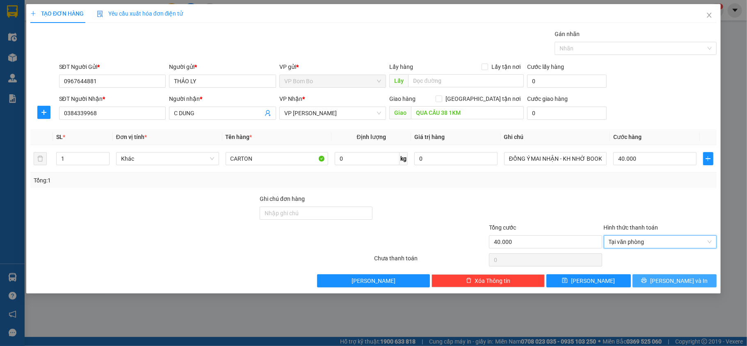
click at [700, 283] on button "[PERSON_NAME] và In" at bounding box center [675, 280] width 84 height 13
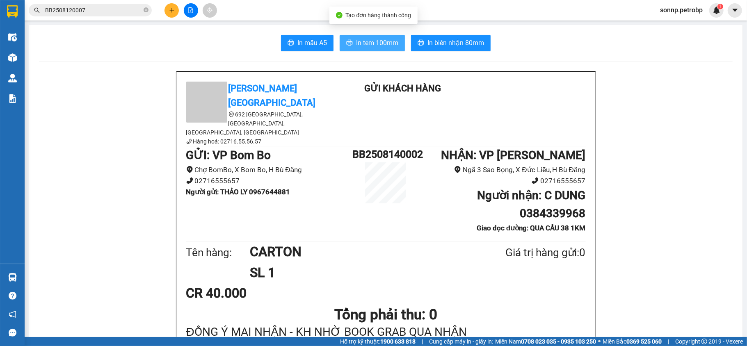
click at [397, 46] on button "In tem 100mm" at bounding box center [372, 43] width 65 height 16
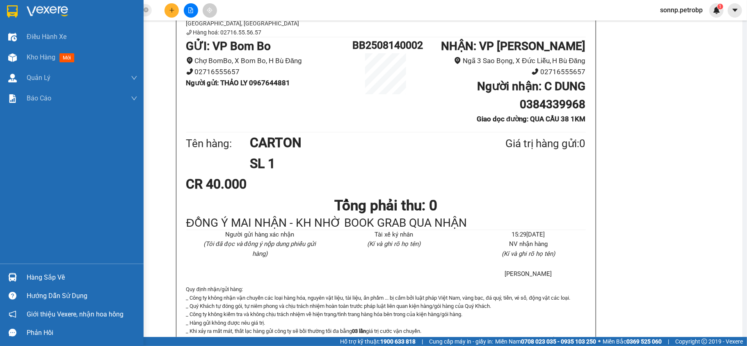
click at [18, 273] on div at bounding box center [12, 277] width 14 height 14
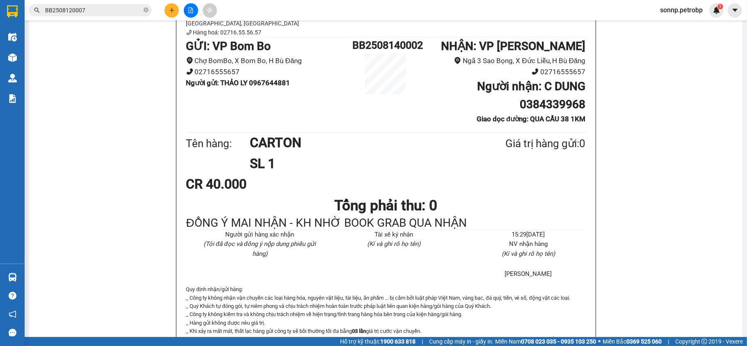
click at [73, 166] on section "Kết quả tìm kiếm ( 1 ) Bộ lọc Mã ĐH Trạng thái Món hàng Tổng cước Chưa cước Ngư…" at bounding box center [373, 173] width 747 height 346
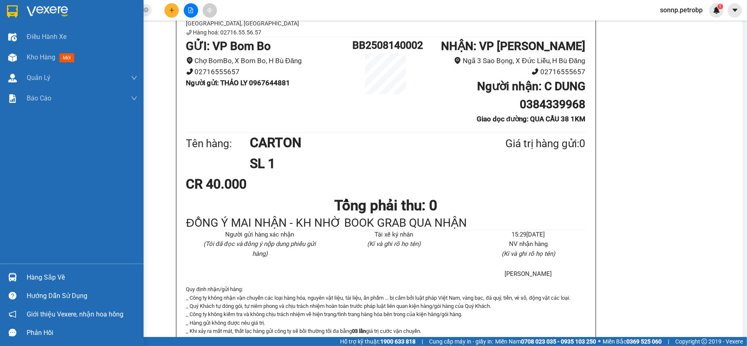
click at [38, 279] on div "Hàng sắp về" at bounding box center [82, 278] width 111 height 12
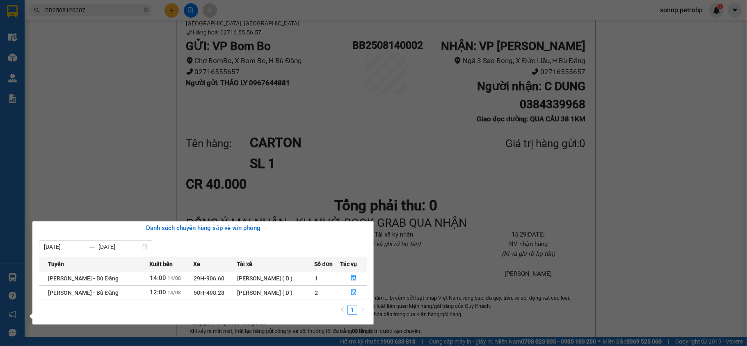
click at [28, 276] on div "Danh sách chuyến hàng sắp về văn phòng [DATE] [DATE] Tuyến Xuất bến Xe Tài xế S…" at bounding box center [199, 273] width 347 height 103
click at [22, 107] on div "Điều hành xe Kho hàng mới Quản [PERSON_NAME] lý chuyến Quản lý giao nhận mới Qu…" at bounding box center [12, 173] width 25 height 346
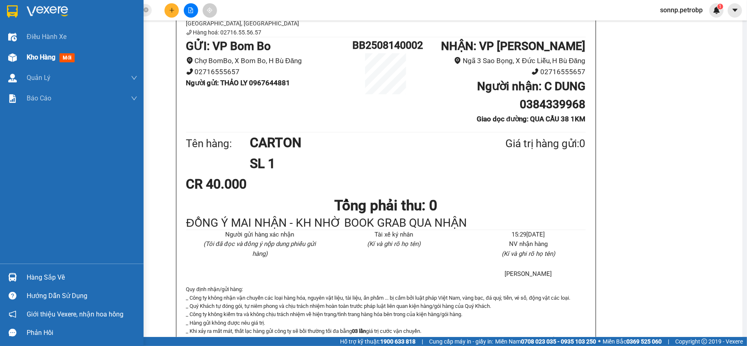
click at [28, 62] on div "Kho hàng mới" at bounding box center [52, 57] width 51 height 10
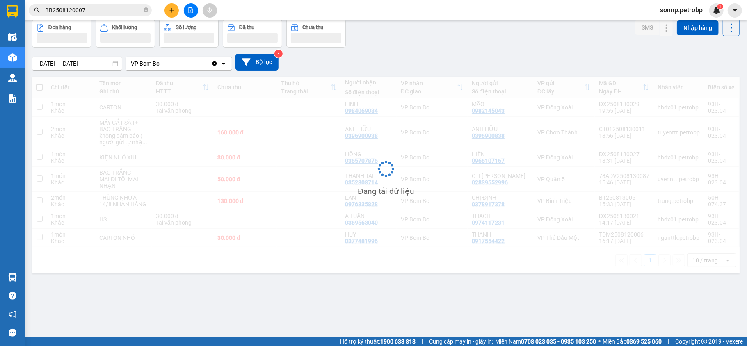
scroll to position [38, 0]
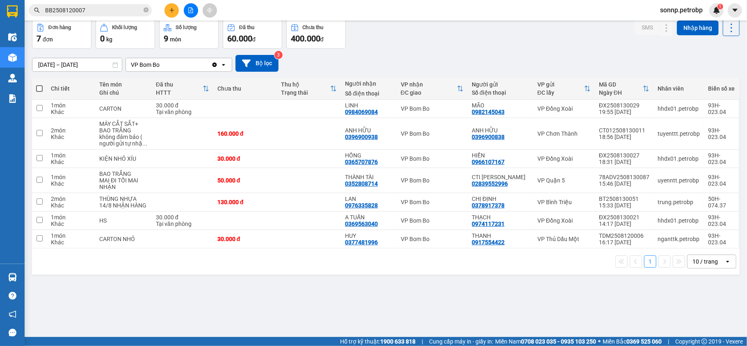
click at [26, 275] on main "ver 1.8.138 Kho gửi Trên xe Kho nhận Kho công nợ Hàng đã giao Đơn hàng 7 đơn Kh…" at bounding box center [373, 168] width 747 height 337
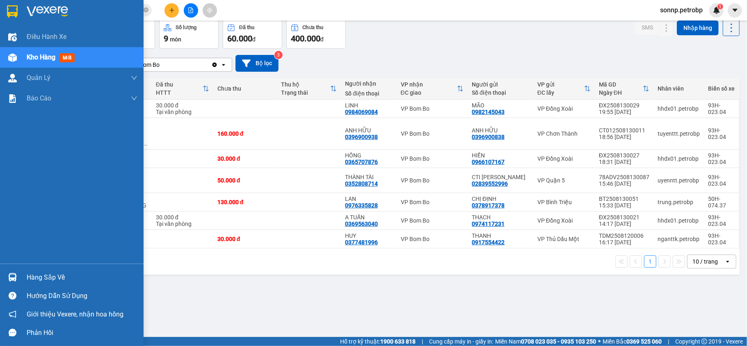
click at [20, 276] on div "Hàng sắp về" at bounding box center [72, 277] width 144 height 18
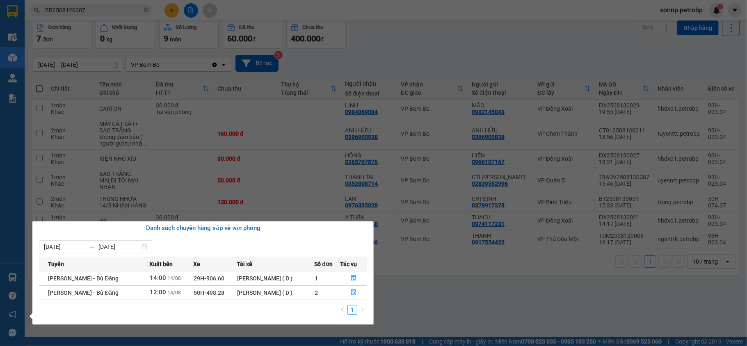
click at [460, 53] on section "Kết quả tìm kiếm ( 1 ) Bộ lọc Mã ĐH Trạng thái Món hàng Tổng cước Chưa cước Ngư…" at bounding box center [373, 173] width 747 height 346
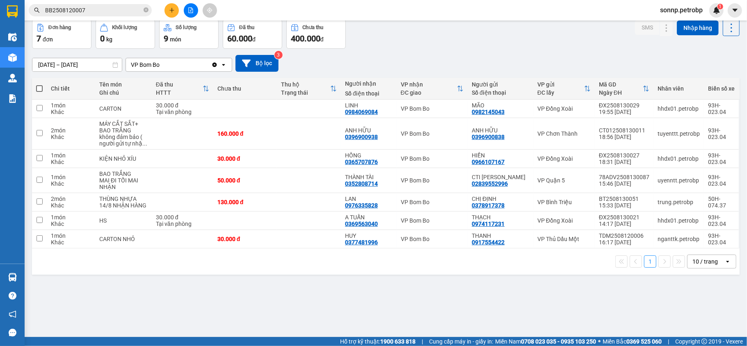
scroll to position [0, 0]
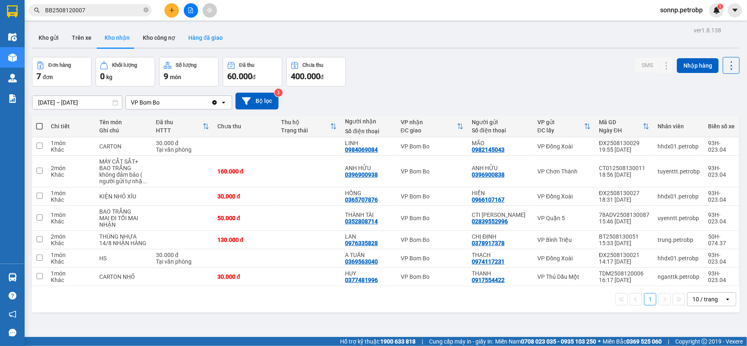
click at [197, 35] on button "Hàng đã giao" at bounding box center [206, 38] width 48 height 20
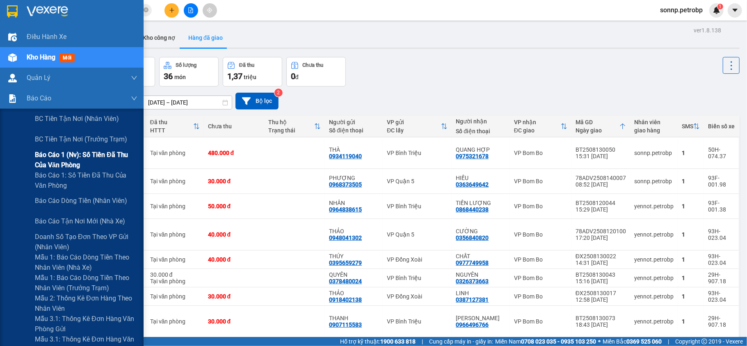
click at [64, 151] on span "Báo cáo 1 (nv): Số tiền đã thu của văn phòng" at bounding box center [86, 160] width 103 height 21
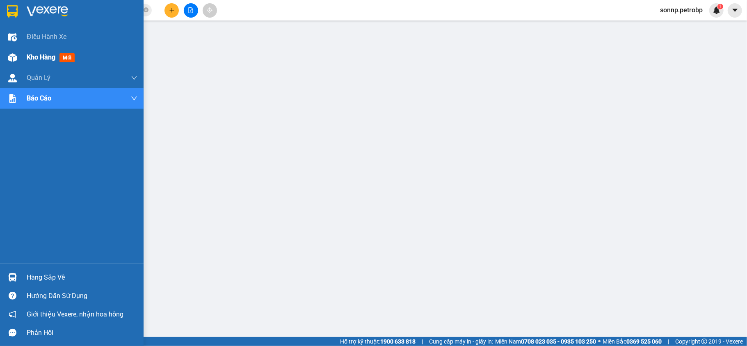
click at [45, 58] on span "Kho hàng" at bounding box center [41, 57] width 29 height 8
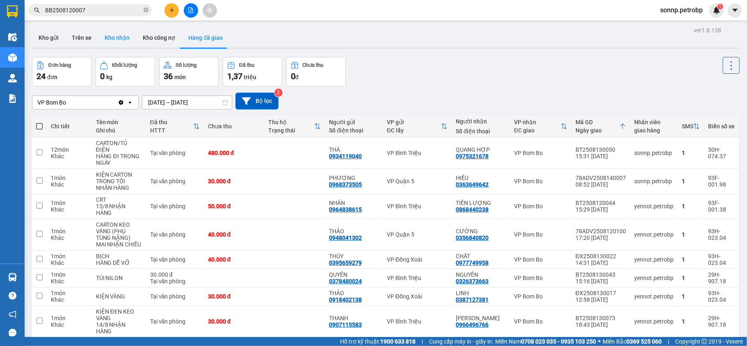
click at [112, 35] on button "Kho nhận" at bounding box center [117, 38] width 38 height 20
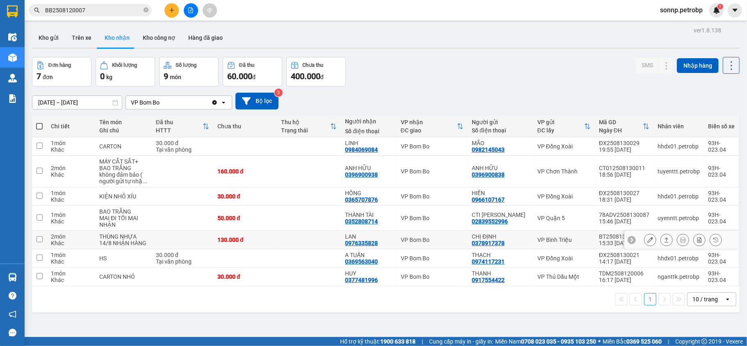
click at [663, 244] on button at bounding box center [666, 240] width 11 height 14
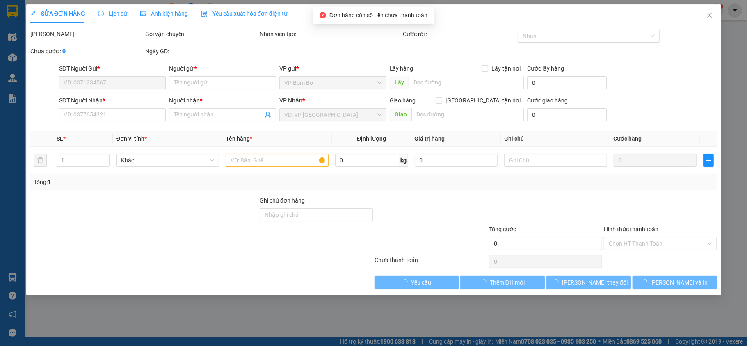
type input "0378917378"
type input "CHỊ ĐỊNH"
type input "0976335828"
type input "LAN"
type input "130.000"
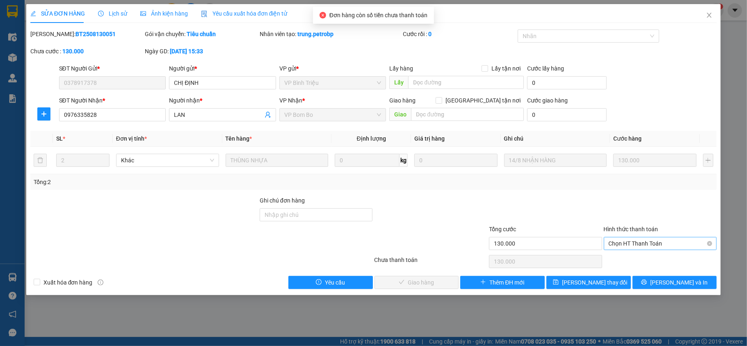
click at [657, 246] on span "Chọn HT Thanh Toán" at bounding box center [660, 243] width 103 height 12
click at [651, 263] on div "Tại văn phòng" at bounding box center [660, 260] width 103 height 9
type input "0"
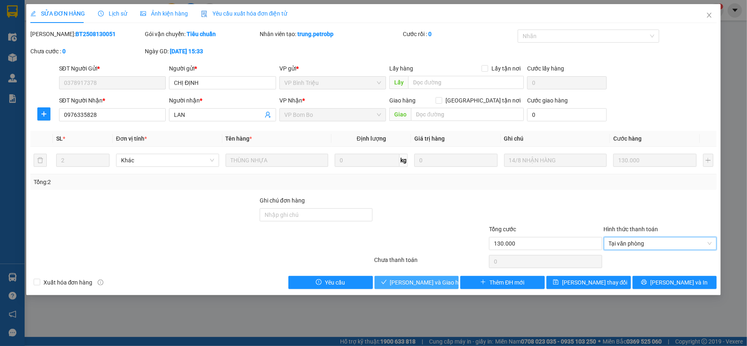
click at [433, 281] on span "[PERSON_NAME] và Giao hàng" at bounding box center [429, 282] width 79 height 9
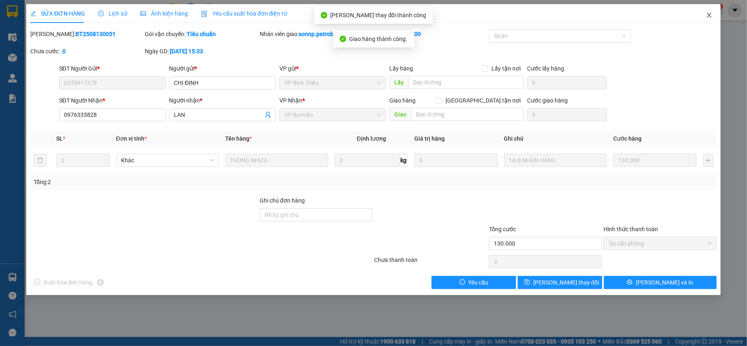
click at [707, 15] on icon "close" at bounding box center [709, 15] width 7 height 7
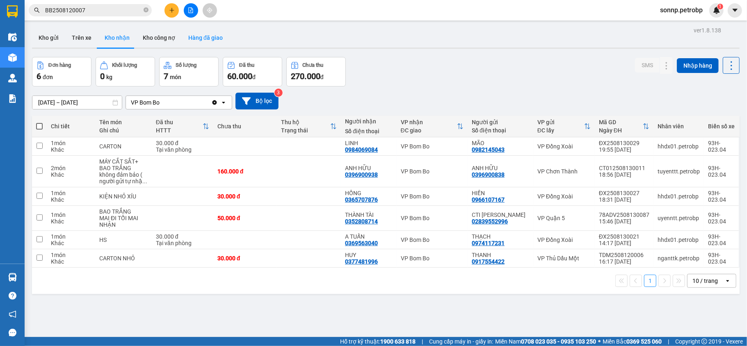
click at [196, 39] on button "Hàng đã giao" at bounding box center [206, 38] width 48 height 20
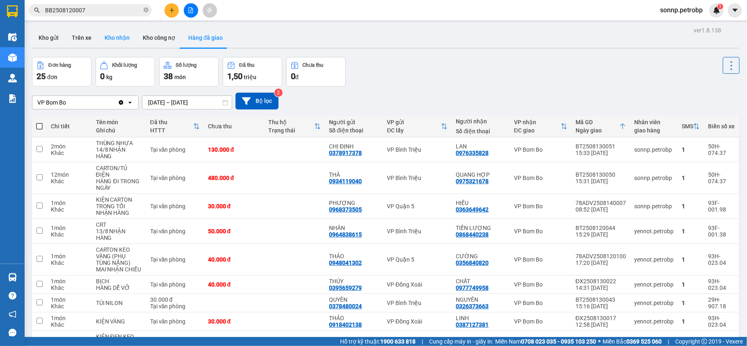
click at [108, 37] on button "Kho nhận" at bounding box center [117, 38] width 38 height 20
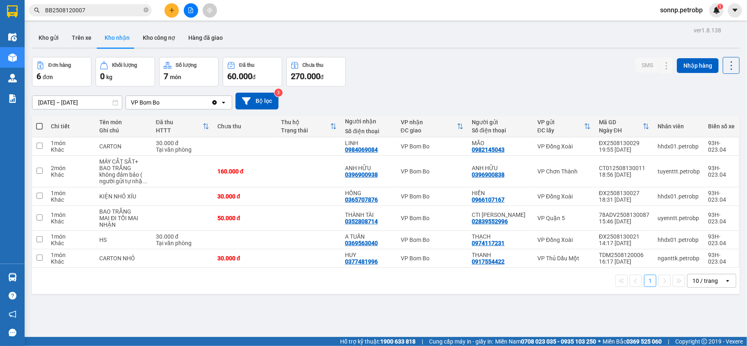
click at [99, 102] on input "[DATE] – [DATE]" at bounding box center [76, 102] width 89 height 13
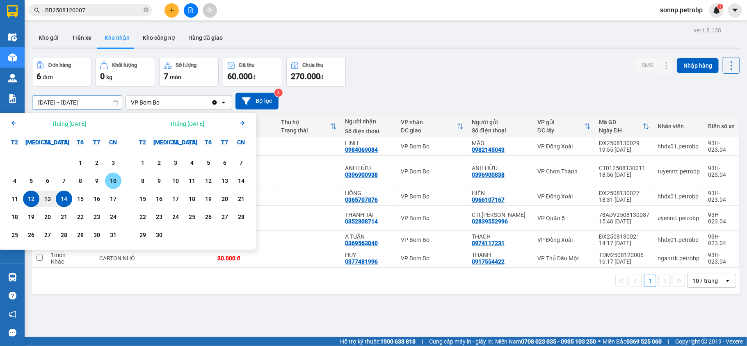
click at [116, 183] on div "10" at bounding box center [112, 181] width 11 height 10
click at [59, 204] on div "14" at bounding box center [63, 199] width 11 height 10
type input "[DATE] – [DATE]"
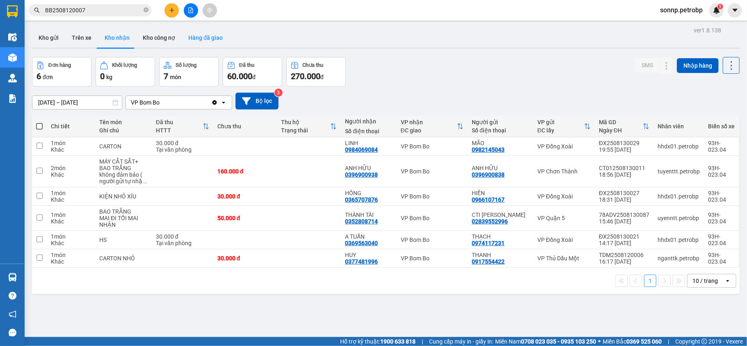
click at [210, 40] on button "Hàng đã giao" at bounding box center [206, 38] width 48 height 20
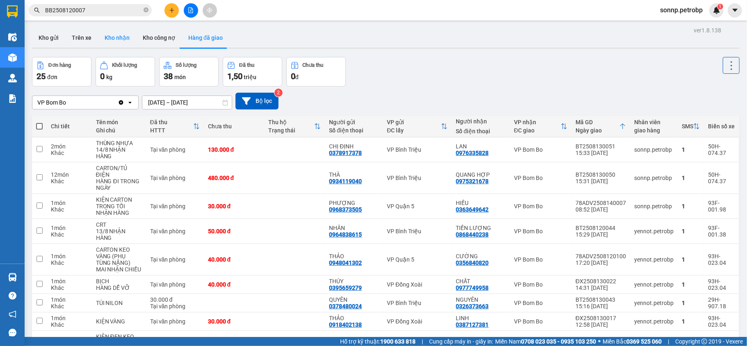
click at [114, 35] on button "Kho nhận" at bounding box center [117, 38] width 38 height 20
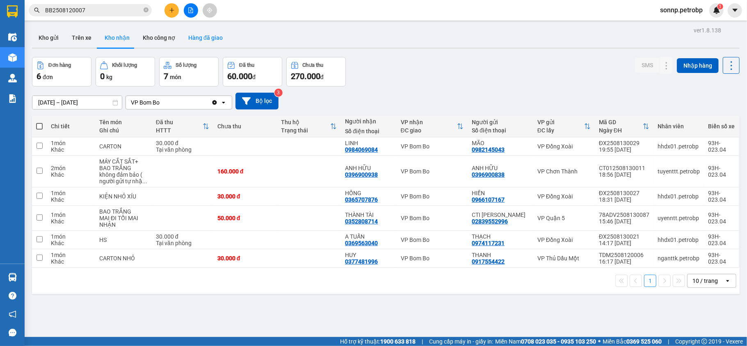
click at [204, 39] on button "Hàng đã giao" at bounding box center [206, 38] width 48 height 20
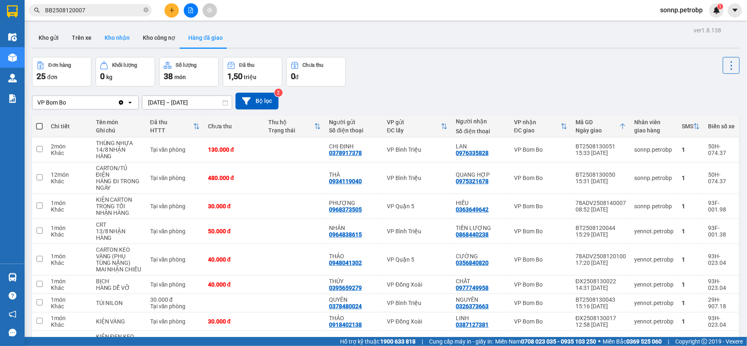
click at [117, 32] on button "Kho nhận" at bounding box center [117, 38] width 38 height 20
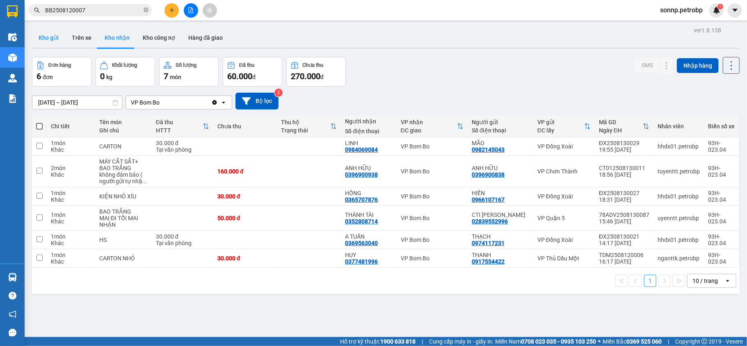
click at [58, 40] on button "Kho gửi" at bounding box center [48, 38] width 33 height 20
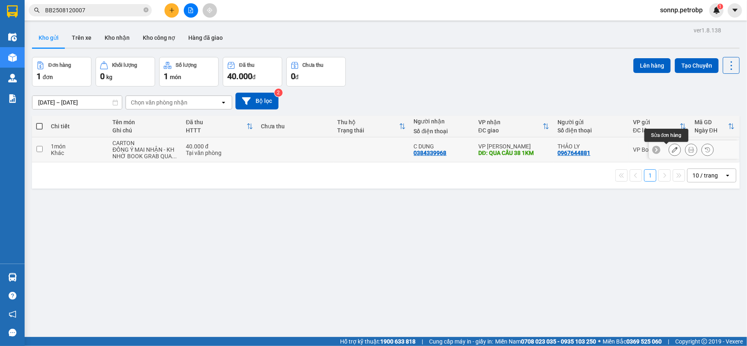
click at [672, 151] on icon at bounding box center [675, 150] width 6 height 6
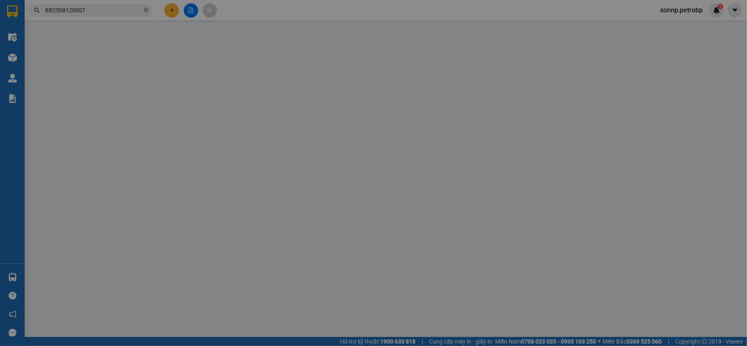
type input "0967644881"
type input "THẢO LY"
type input "0384339968"
type input "C DUNG"
type input "QUA CẦU 38 1KM"
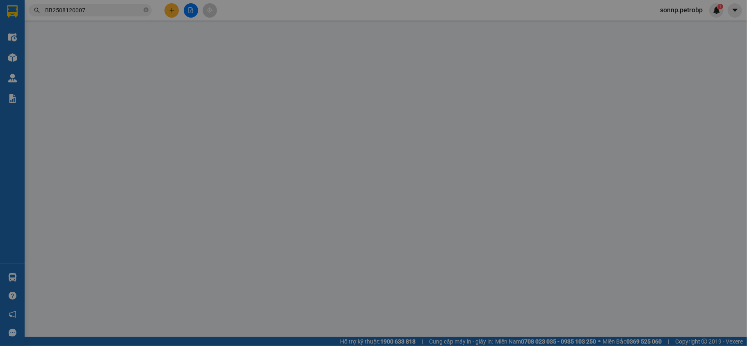
type input "40.000"
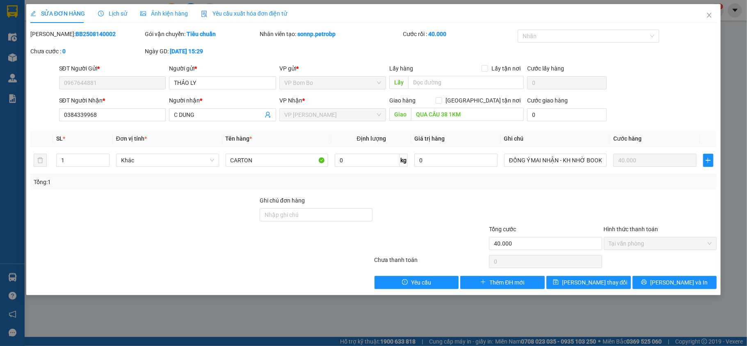
drag, startPoint x: 93, startPoint y: 31, endPoint x: 52, endPoint y: 31, distance: 41.0
click at [52, 31] on div "Mã ĐH: BB2508140002" at bounding box center [86, 34] width 113 height 9
copy b "BB2508140002"
click at [707, 15] on icon "close" at bounding box center [709, 15] width 7 height 7
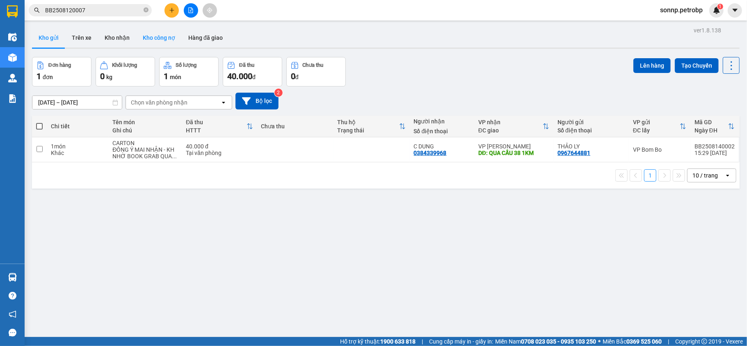
click at [164, 37] on button "Kho công nợ" at bounding box center [159, 38] width 46 height 20
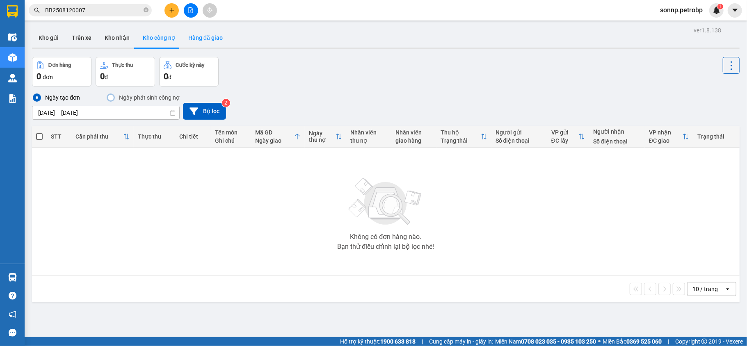
click at [208, 34] on button "Hàng đã giao" at bounding box center [206, 38] width 48 height 20
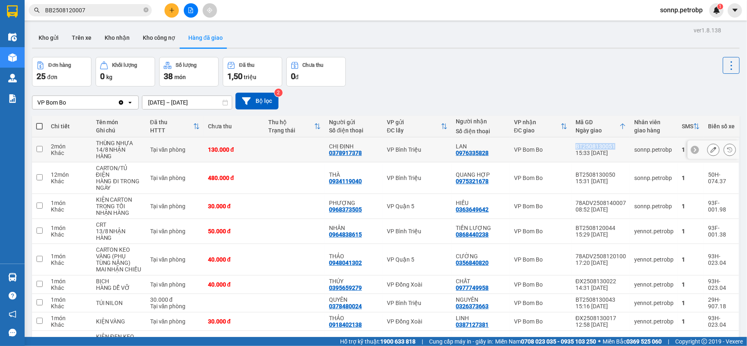
copy div "BT2508130051"
drag, startPoint x: 607, startPoint y: 143, endPoint x: 569, endPoint y: 146, distance: 39.1
click at [571, 146] on td "BT2508130051 15:33 [DATE]" at bounding box center [600, 149] width 59 height 25
checkbox input "true"
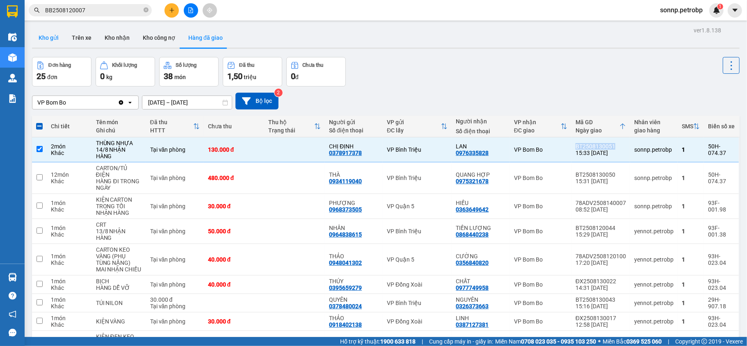
click at [56, 34] on button "Kho gửi" at bounding box center [48, 38] width 33 height 20
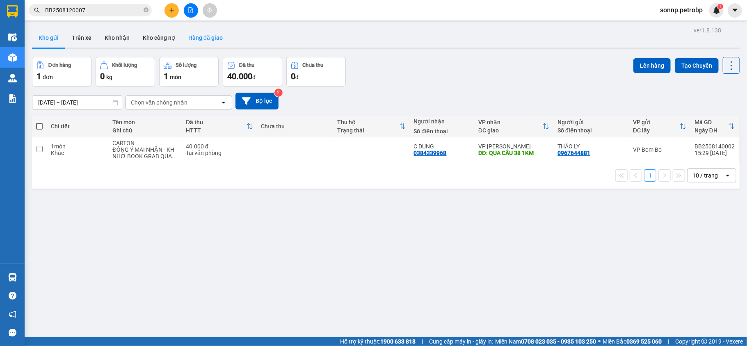
click at [225, 33] on button "Hàng đã giao" at bounding box center [206, 38] width 48 height 20
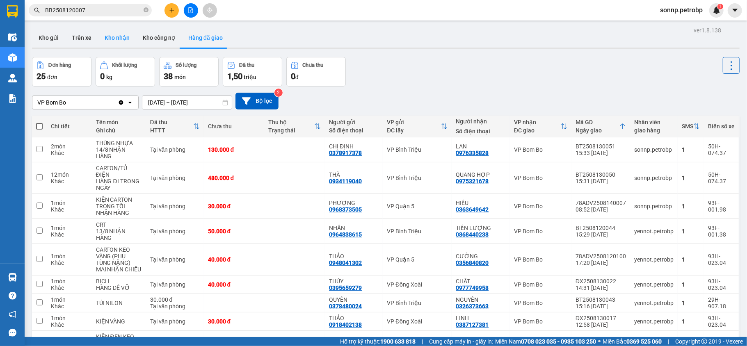
click at [120, 41] on button "Kho nhận" at bounding box center [117, 38] width 38 height 20
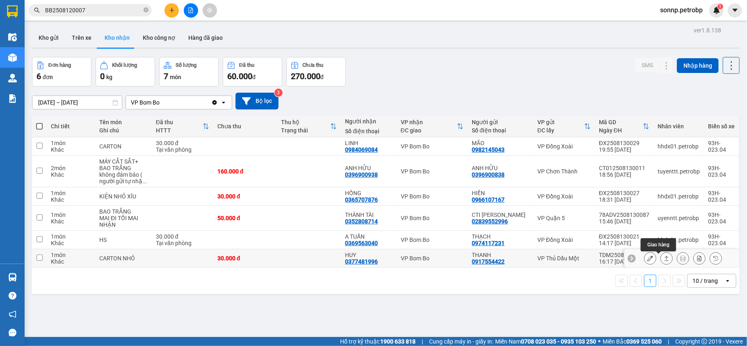
click at [665, 259] on div at bounding box center [666, 258] width 12 height 12
click at [664, 260] on icon at bounding box center [667, 259] width 6 height 6
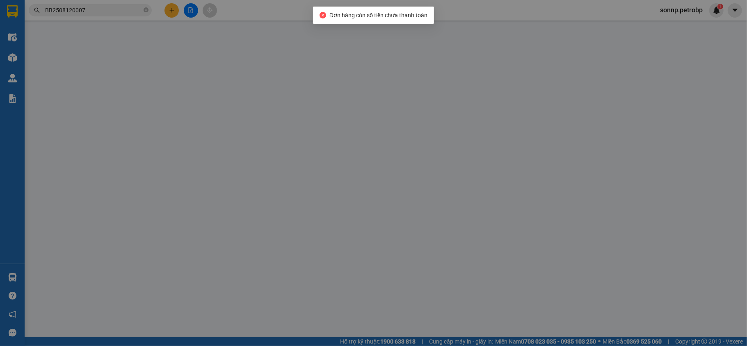
type input "0917554422"
type input "THANH"
type input "0377481996"
type input "HUY"
type input "30.000"
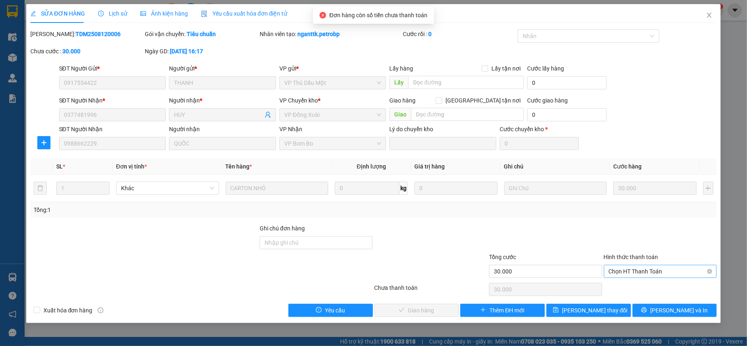
click at [658, 267] on span "Chọn HT Thanh Toán" at bounding box center [660, 271] width 103 height 12
click at [653, 283] on div "Tại văn phòng" at bounding box center [660, 288] width 113 height 13
type input "0"
click at [397, 307] on button "[PERSON_NAME] và Giao hàng" at bounding box center [416, 310] width 84 height 13
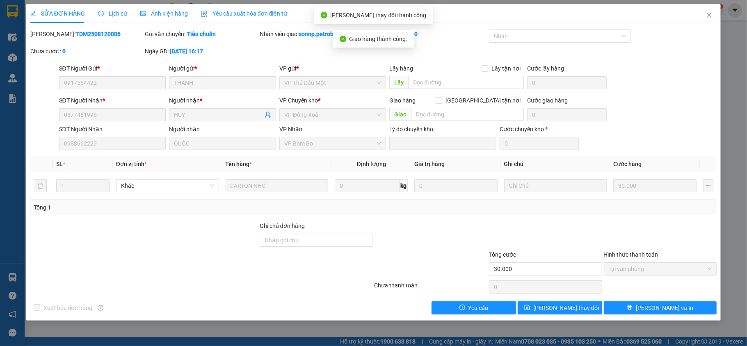
drag, startPoint x: 99, startPoint y: 40, endPoint x: 102, endPoint y: 37, distance: 4.4
click at [98, 38] on div "[PERSON_NAME]: TDM2508120006" at bounding box center [87, 38] width 115 height 17
drag, startPoint x: 102, startPoint y: 36, endPoint x: 51, endPoint y: 35, distance: 50.9
click at [51, 35] on div "[PERSON_NAME]: TDM2508120006" at bounding box center [86, 34] width 113 height 9
copy b "TDM2508120006"
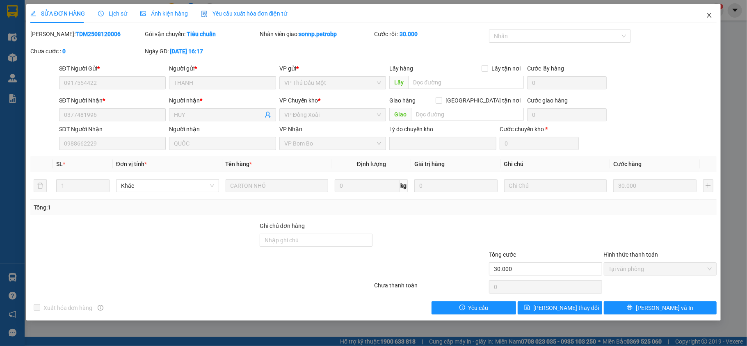
click at [708, 18] on icon "close" at bounding box center [709, 15] width 7 height 7
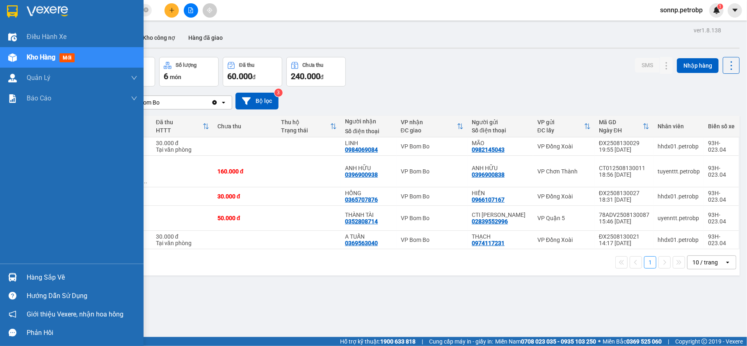
click at [15, 274] on img at bounding box center [12, 277] width 9 height 9
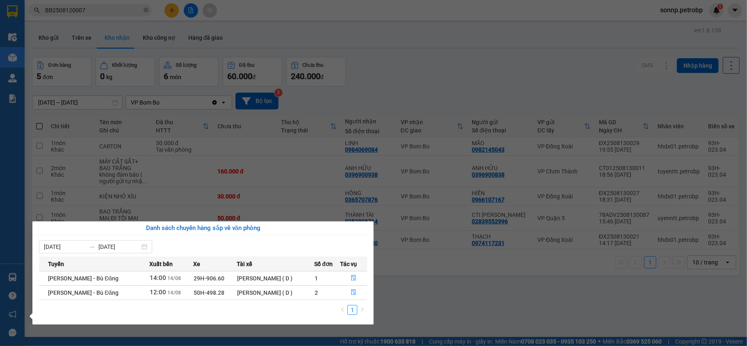
click at [15, 274] on div "Điều hành xe Kho hàng mới Quản [PERSON_NAME] lý chuyến Quản lý giao nhận mới Qu…" at bounding box center [12, 173] width 25 height 346
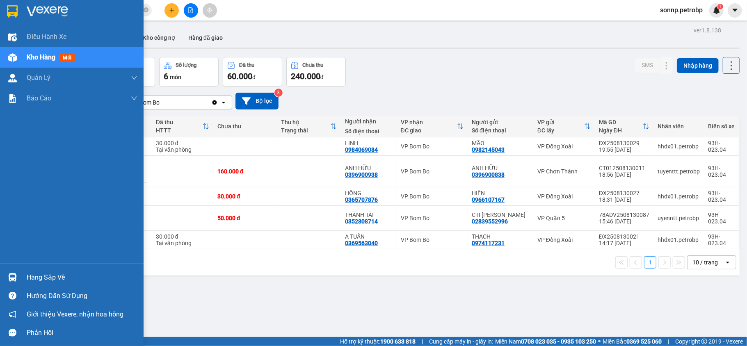
click at [15, 274] on img at bounding box center [12, 277] width 9 height 9
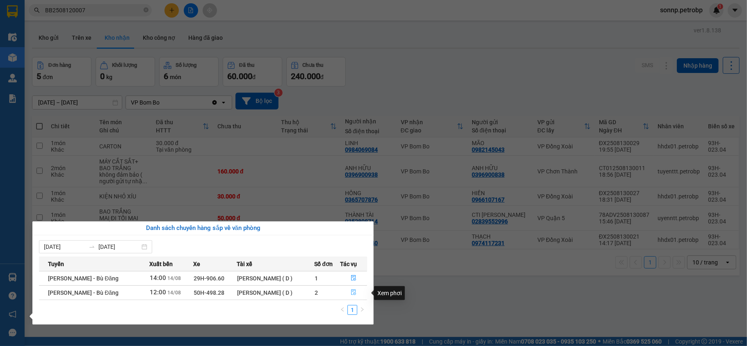
click at [349, 295] on button "button" at bounding box center [353, 292] width 26 height 13
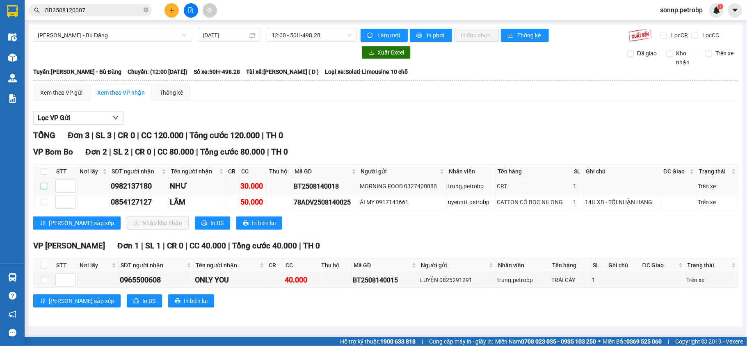
click at [46, 186] on input "checkbox" at bounding box center [44, 186] width 7 height 7
checkbox input "true"
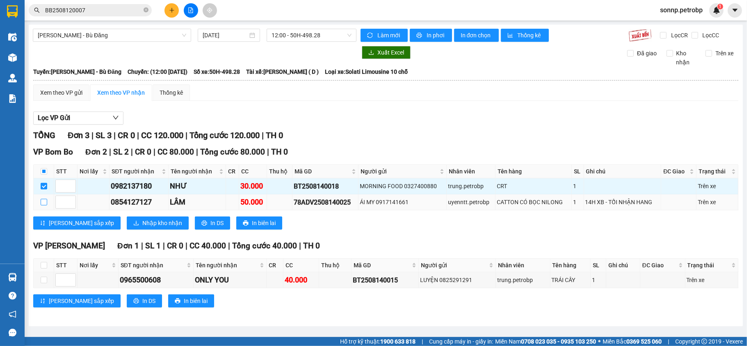
click at [45, 202] on input "checkbox" at bounding box center [44, 202] width 7 height 7
checkbox input "true"
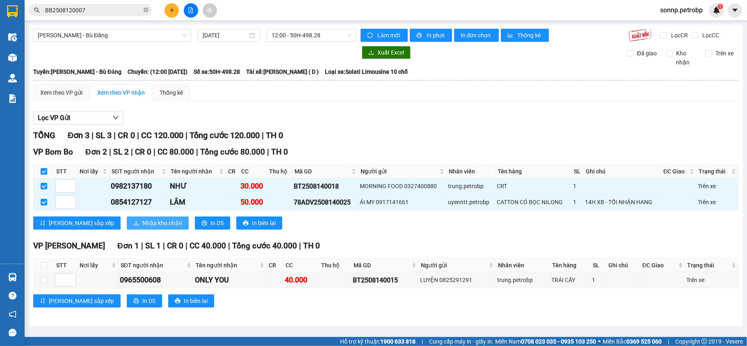
click at [142, 226] on span "Nhập kho nhận" at bounding box center [162, 223] width 40 height 9
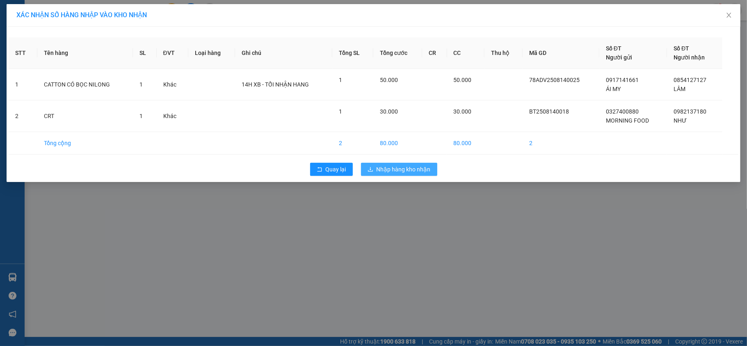
click at [424, 173] on span "Nhập hàng kho nhận" at bounding box center [404, 169] width 54 height 9
